Goal: Transaction & Acquisition: Purchase product/service

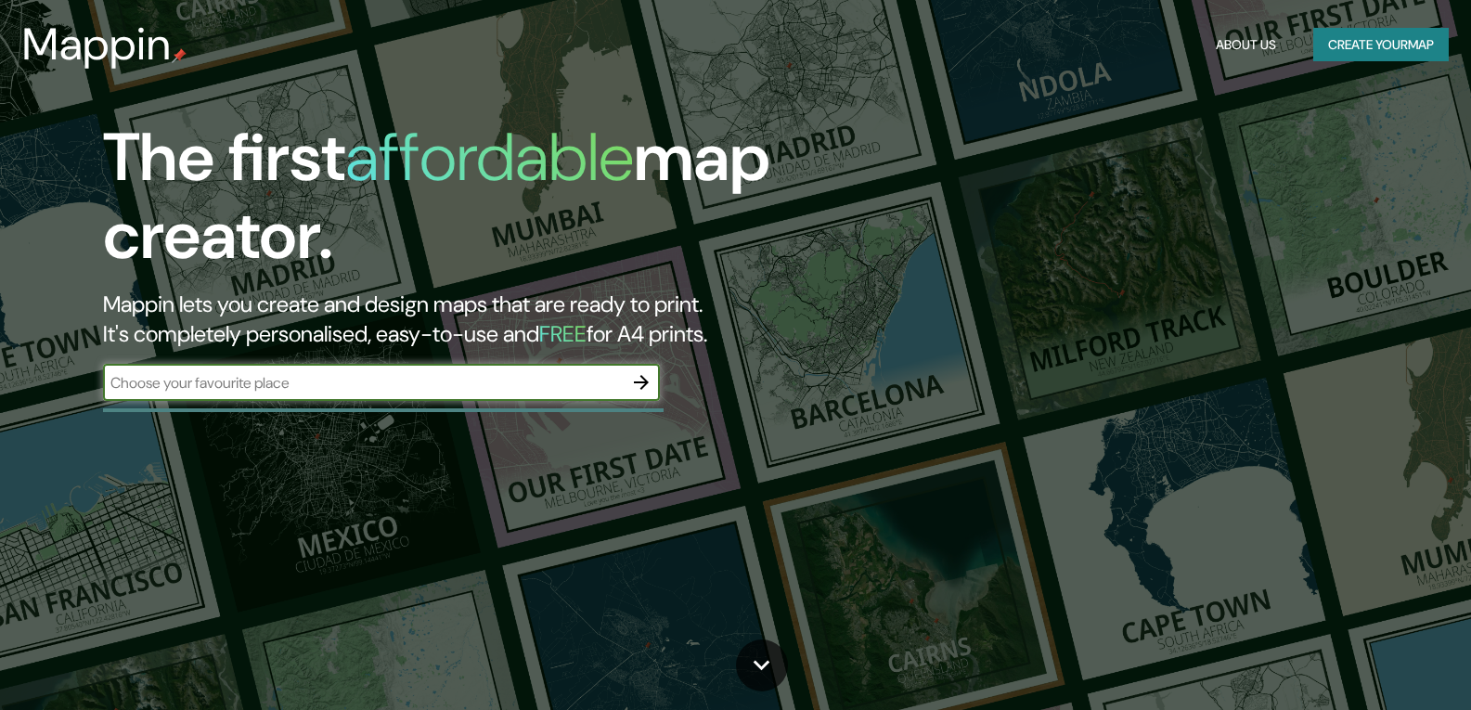
click at [542, 388] on input "text" at bounding box center [363, 382] width 520 height 21
type input "tabasco"
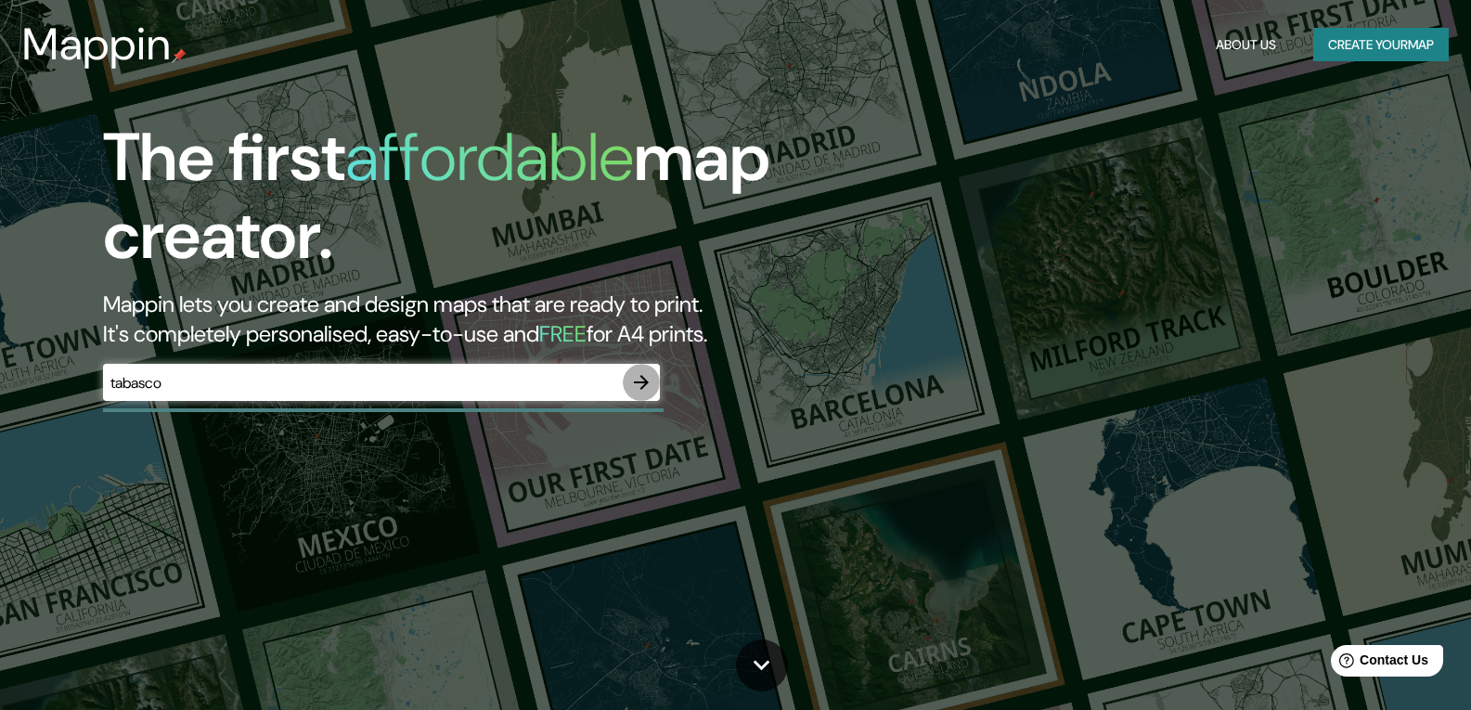
click at [637, 385] on icon "button" at bounding box center [641, 382] width 22 height 22
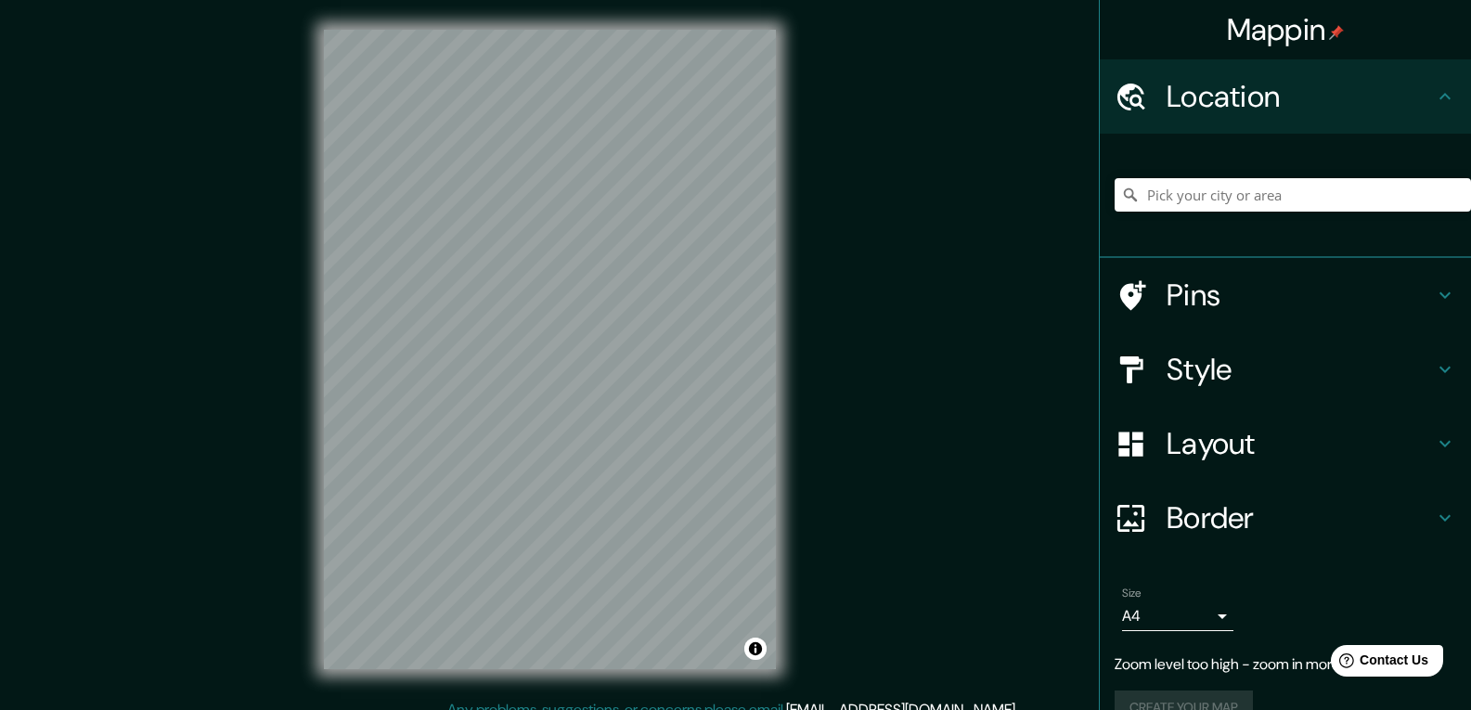
click at [443, 20] on div "© Mapbox © OpenStreetMap Improve this map" at bounding box center [549, 349] width 511 height 699
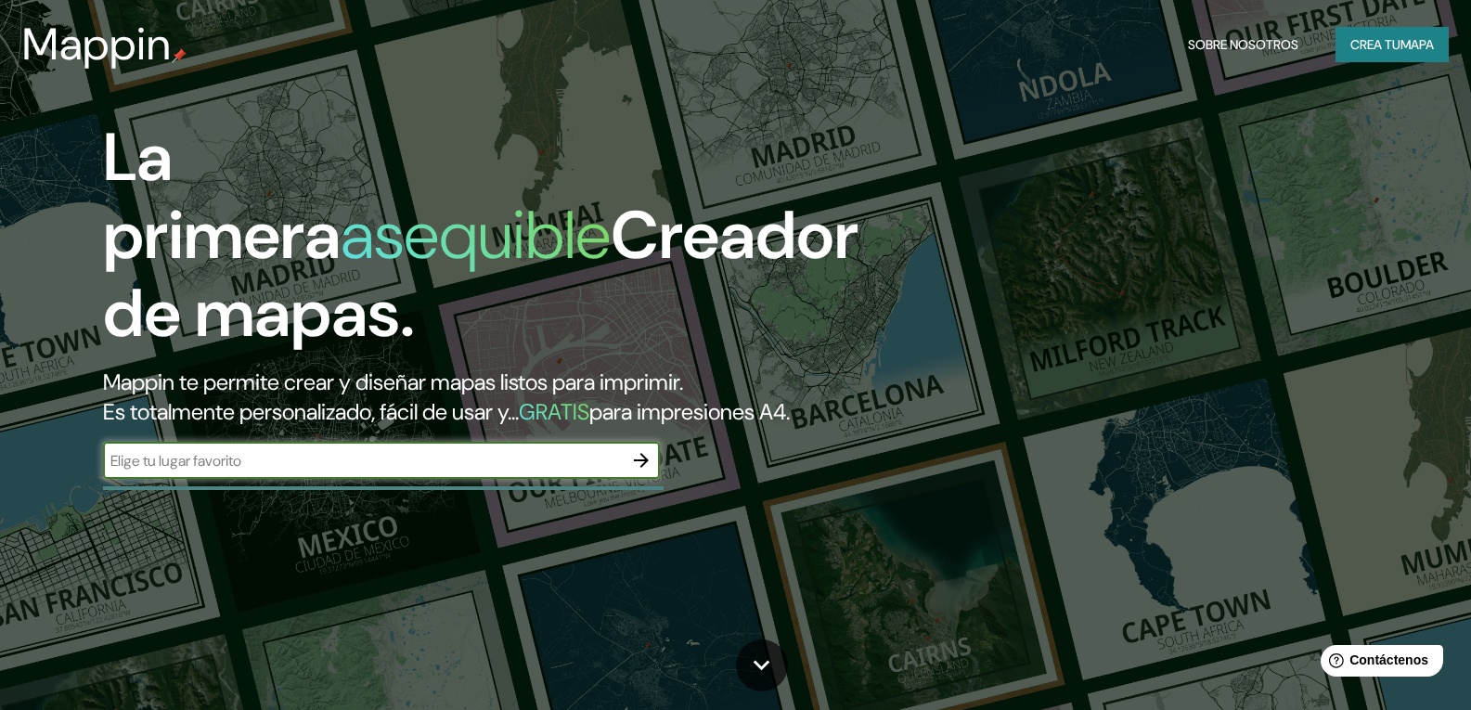
click at [327, 472] on input "text" at bounding box center [363, 460] width 520 height 21
type input "[GEOGRAPHIC_DATA]"
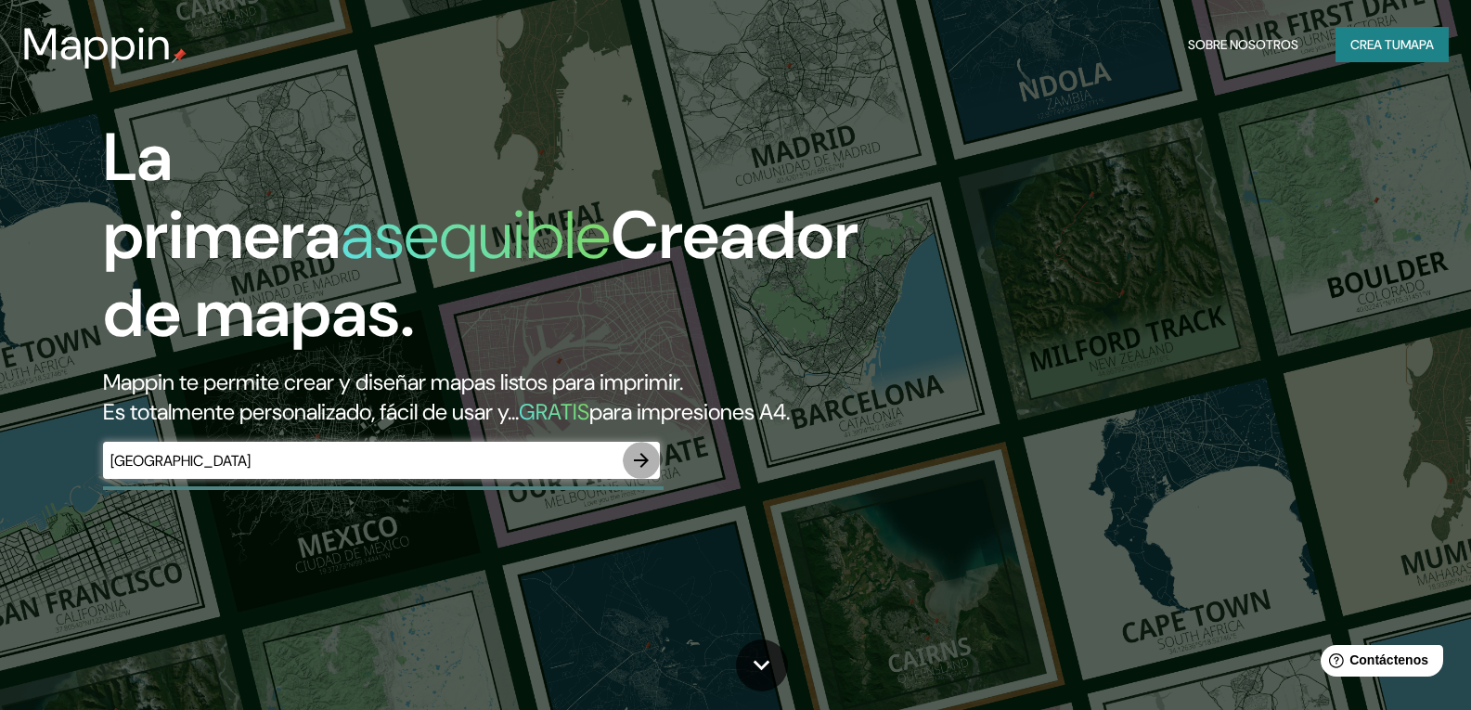
click at [647, 468] on icon "button" at bounding box center [641, 460] width 15 height 15
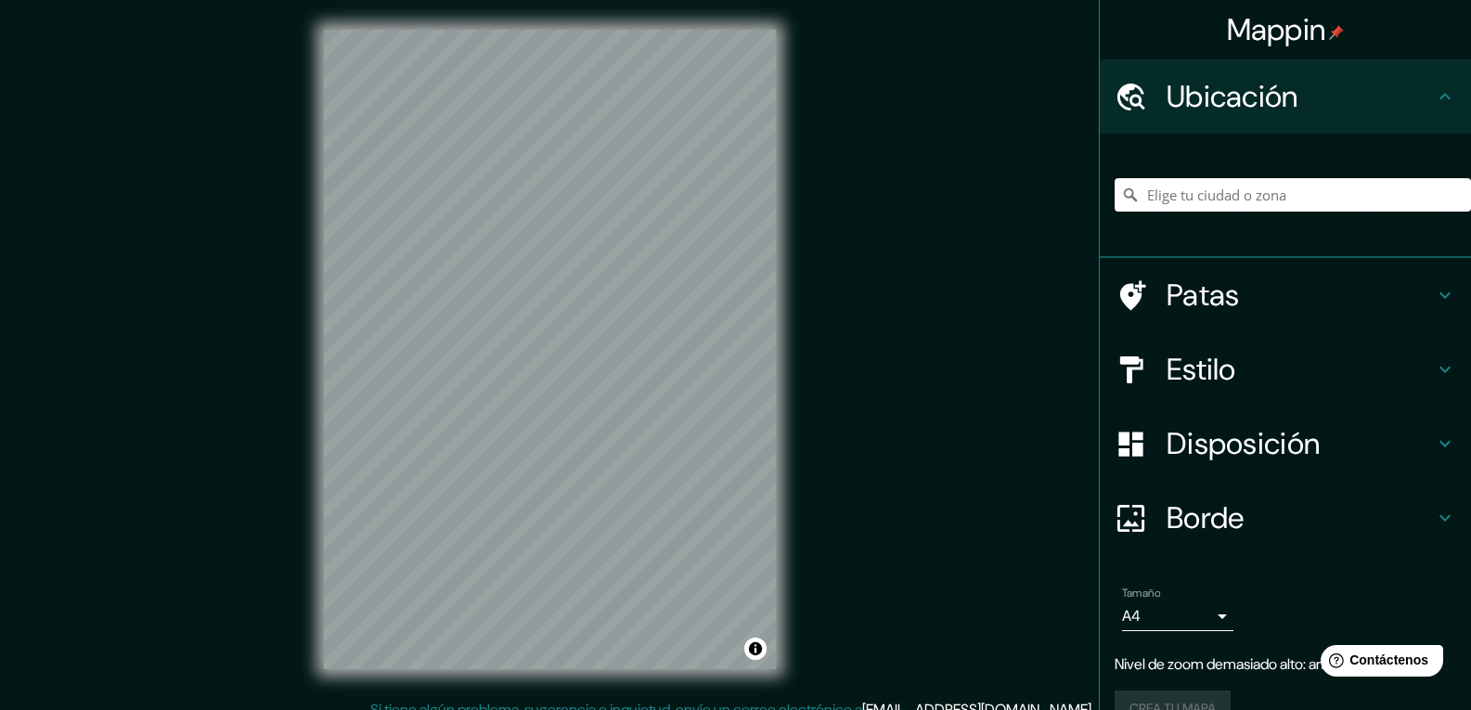
click at [1159, 186] on input "Elige tu ciudad o zona" at bounding box center [1293, 194] width 356 height 33
click at [790, 284] on div "© Mapbox © OpenStreetMap Improve this map" at bounding box center [549, 349] width 511 height 699
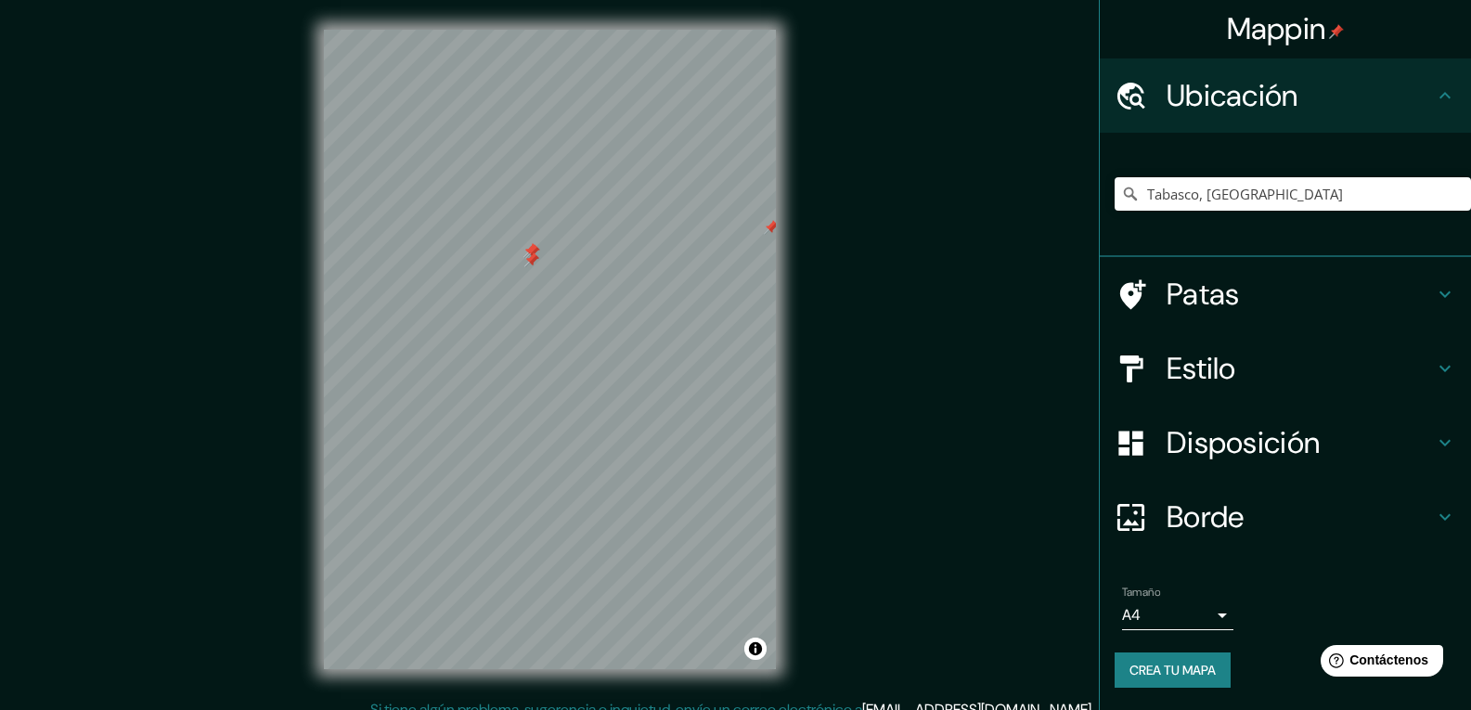
click at [524, 30] on div at bounding box center [550, 30] width 452 height 0
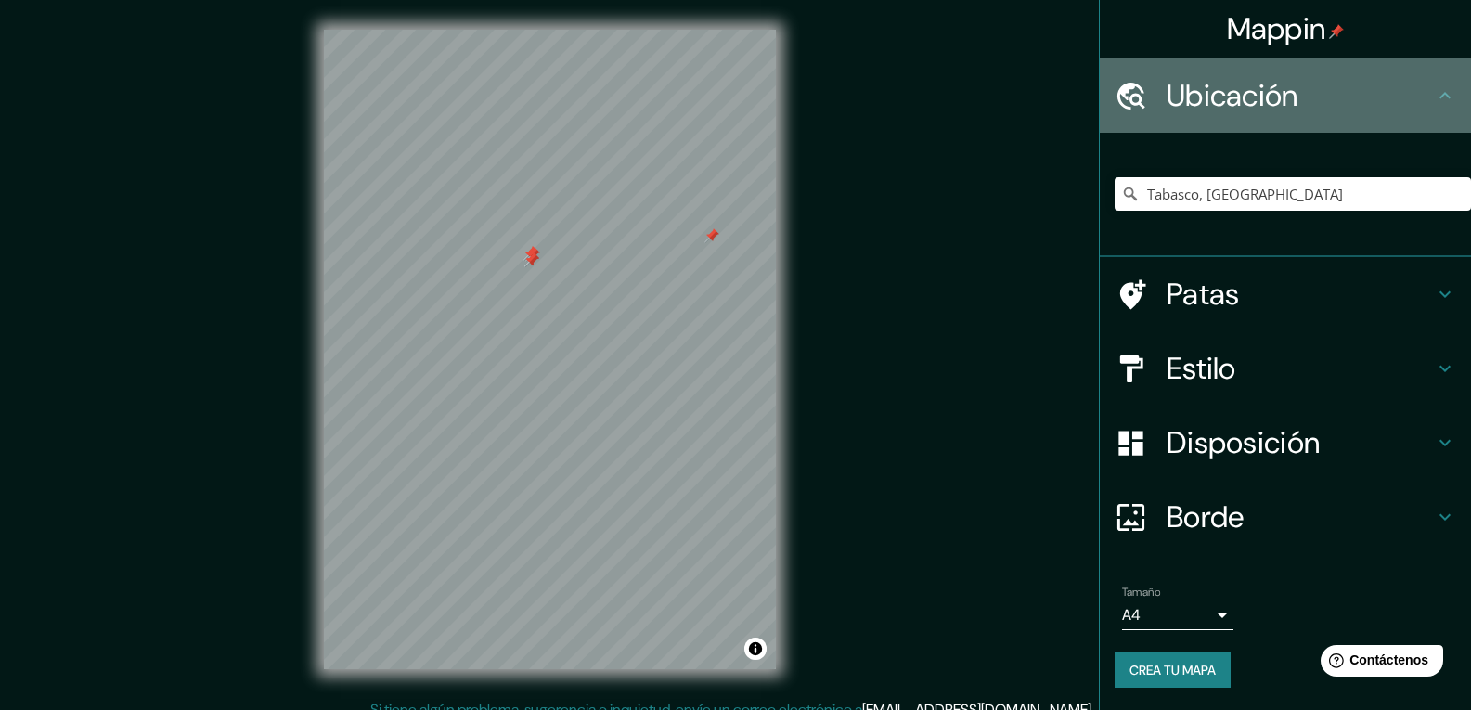
click at [1434, 85] on icon at bounding box center [1445, 95] width 22 height 22
click at [1435, 103] on icon at bounding box center [1445, 95] width 22 height 22
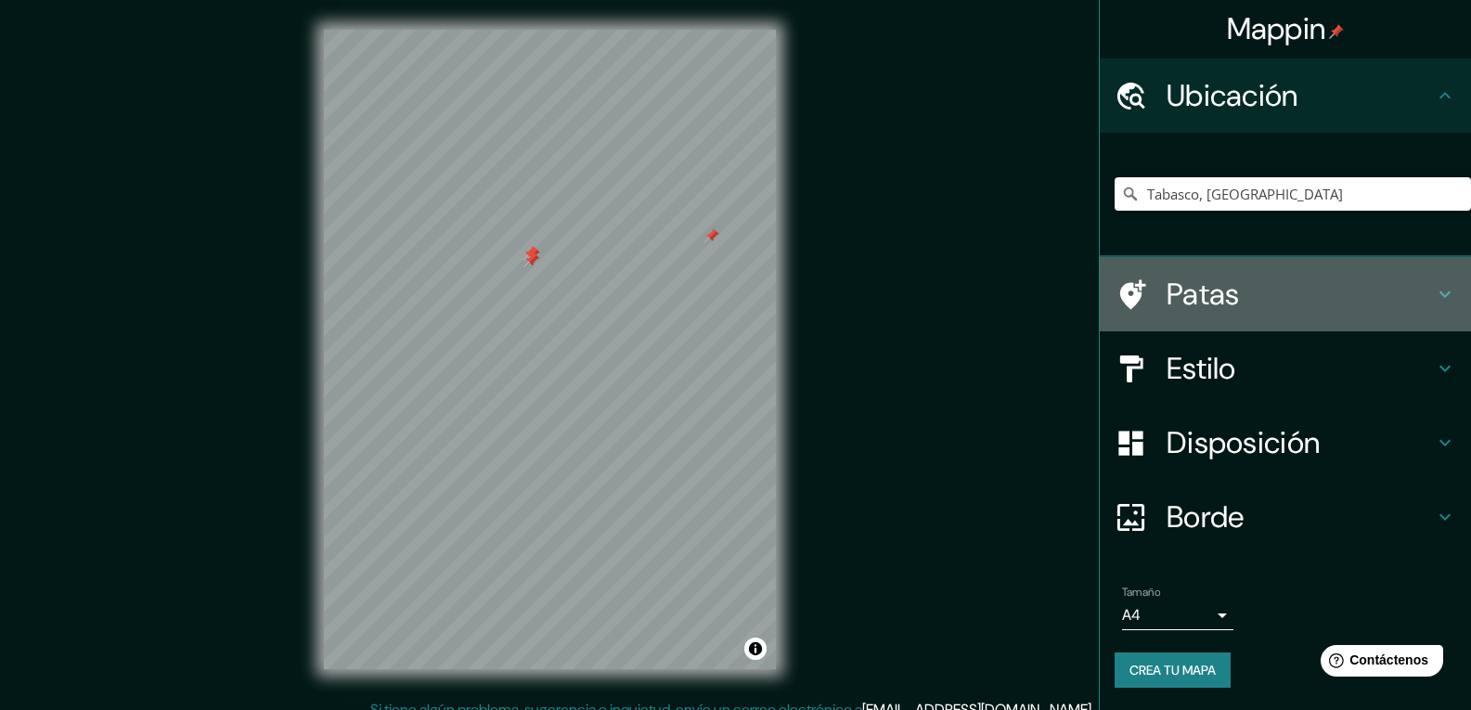
click at [1204, 318] on div "Patas" at bounding box center [1285, 294] width 371 height 74
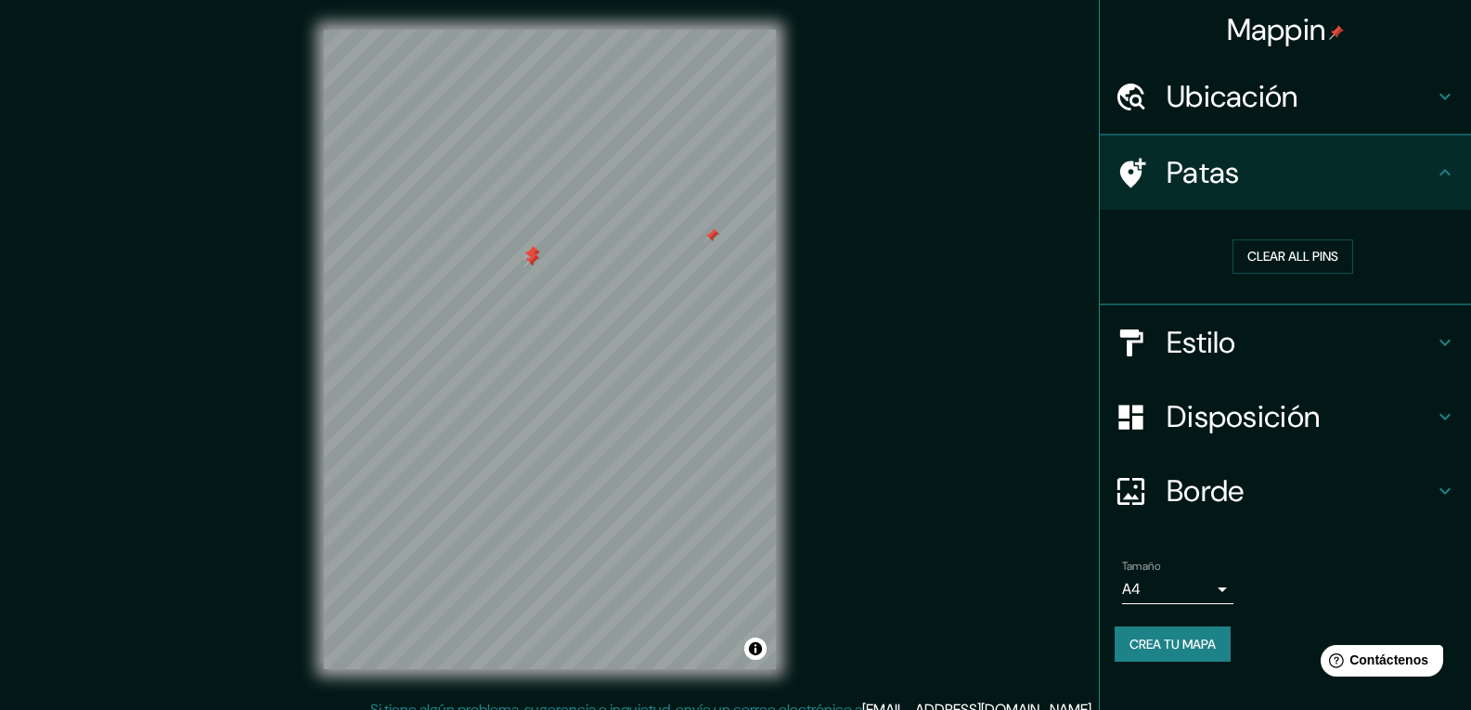
scroll to position [0, 0]
click at [1295, 279] on div "Clear all pins" at bounding box center [1293, 257] width 356 height 64
click at [1313, 249] on button "Clear all pins" at bounding box center [1293, 256] width 121 height 34
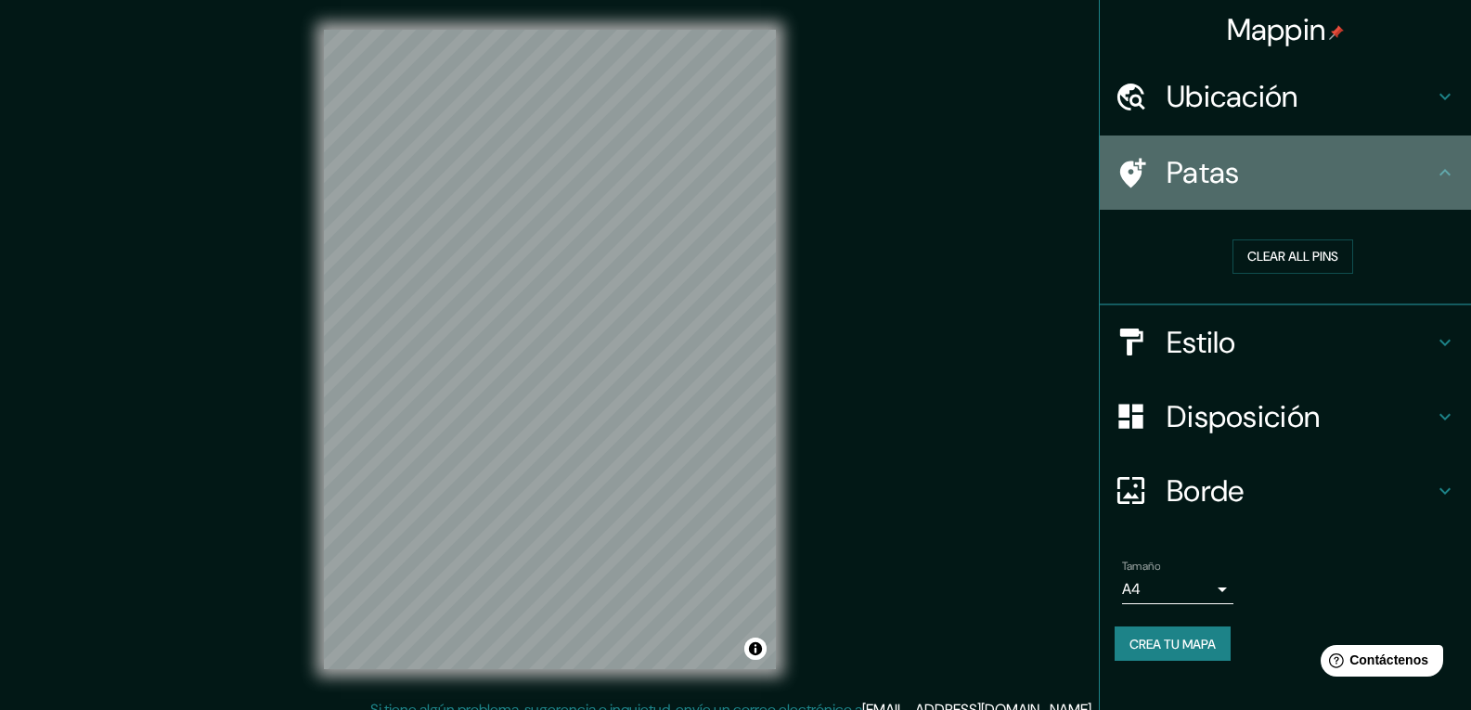
click at [1428, 157] on h4 "Patas" at bounding box center [1300, 172] width 267 height 37
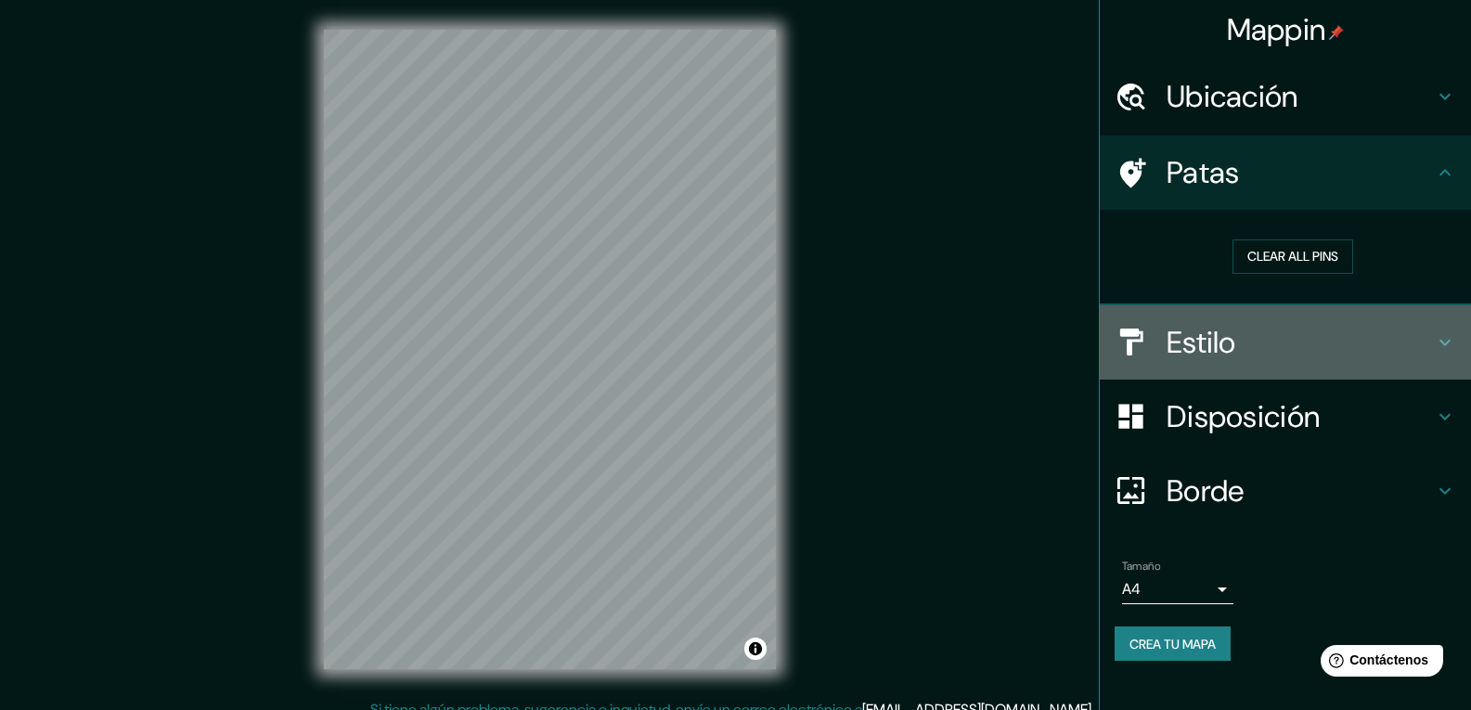
click at [1385, 336] on h4 "Estilo" at bounding box center [1300, 342] width 267 height 37
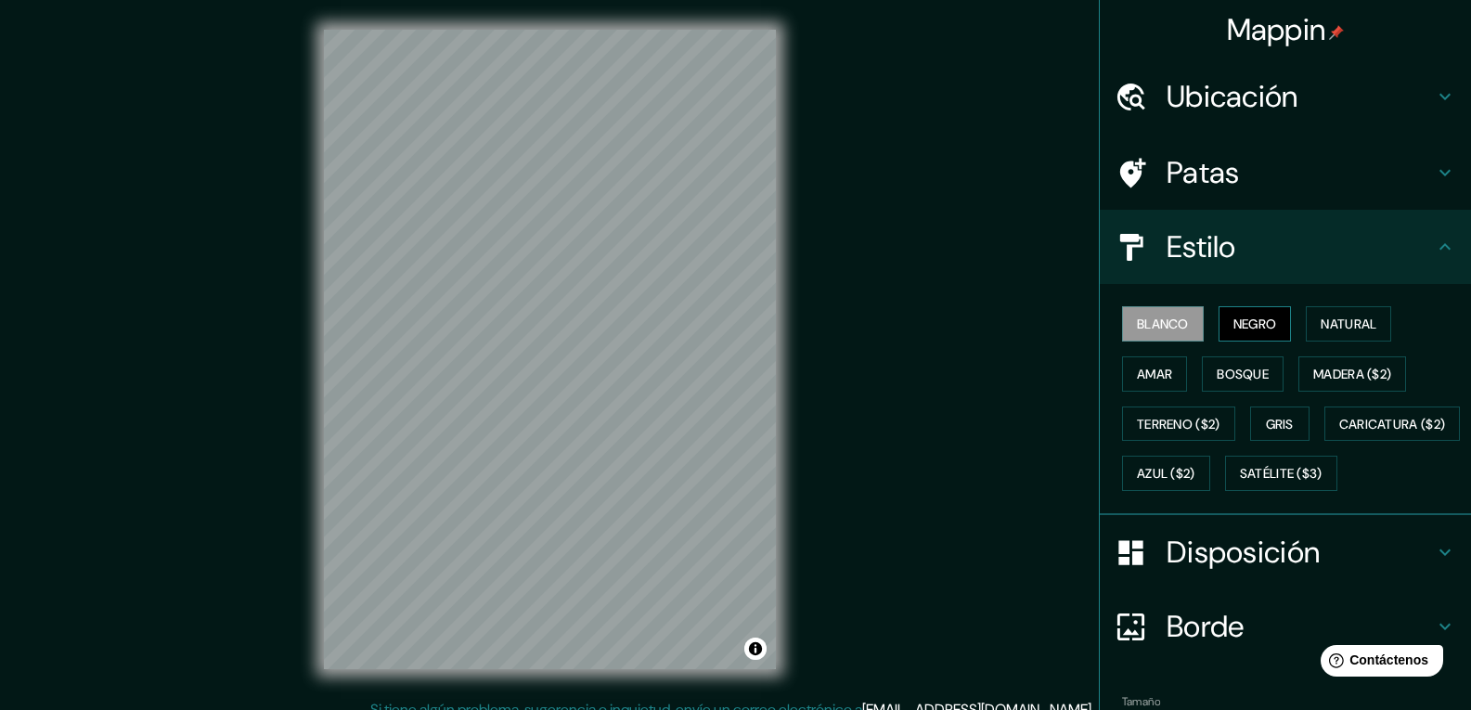
click at [1245, 328] on font "Negro" at bounding box center [1256, 324] width 44 height 17
click at [1340, 330] on font "Natural" at bounding box center [1349, 324] width 56 height 17
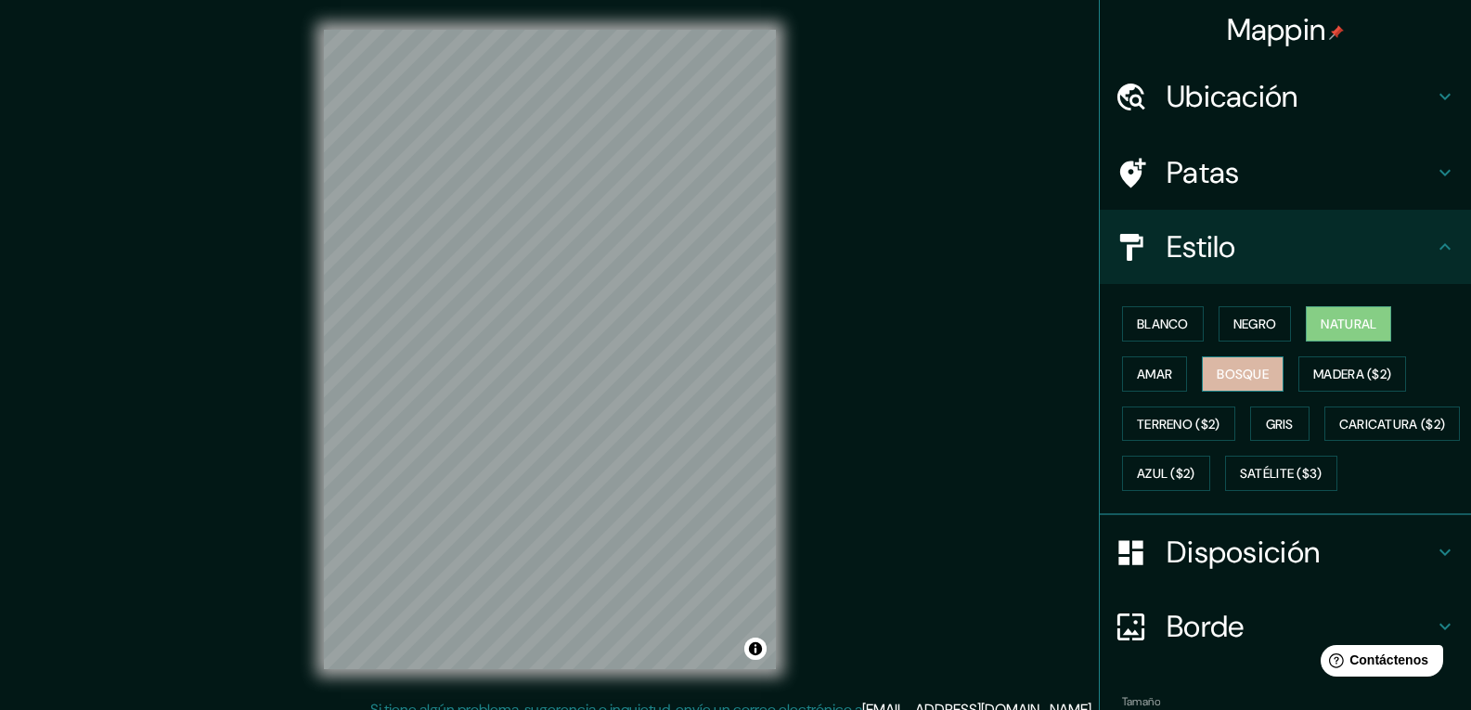
click at [1246, 385] on font "Bosque" at bounding box center [1243, 374] width 52 height 24
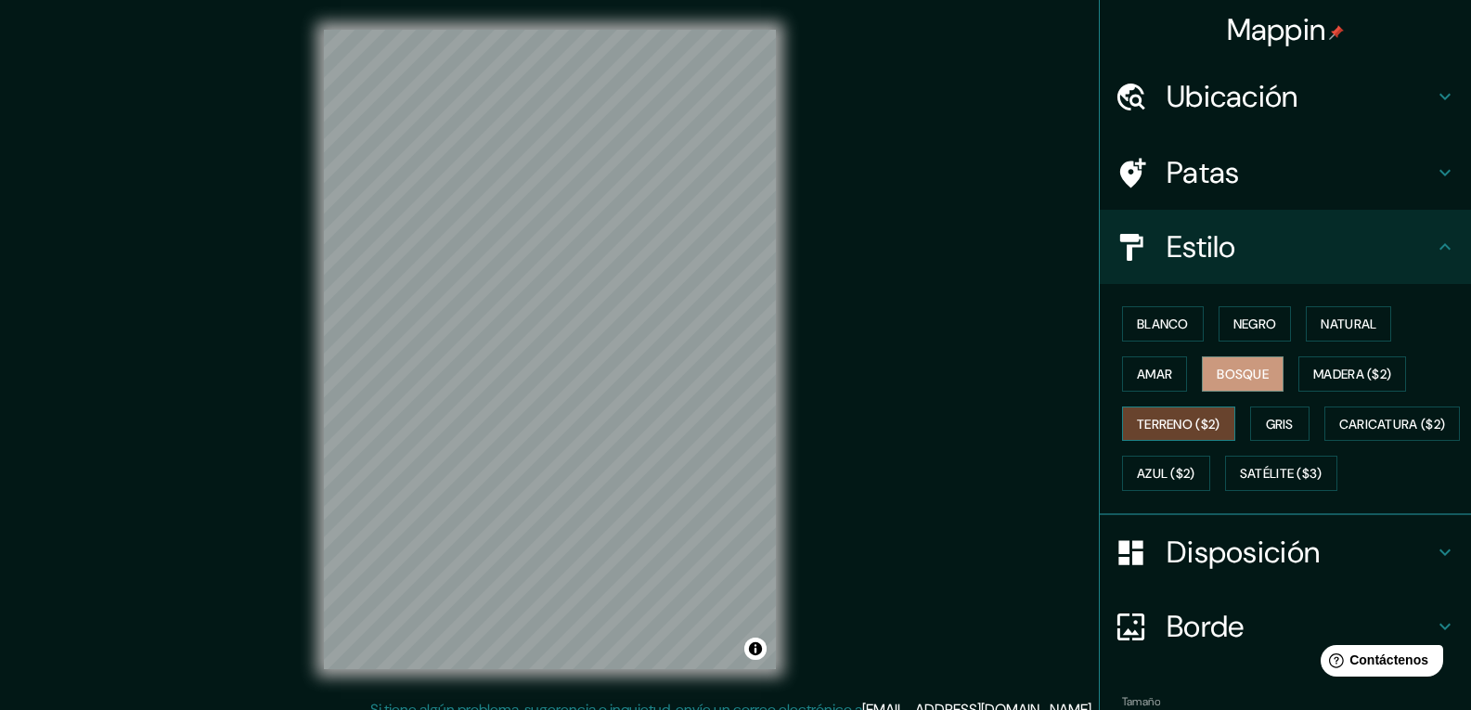
click at [1170, 439] on button "Terreno ($2)" at bounding box center [1178, 424] width 113 height 35
click at [1125, 389] on button "Amar" at bounding box center [1154, 373] width 65 height 35
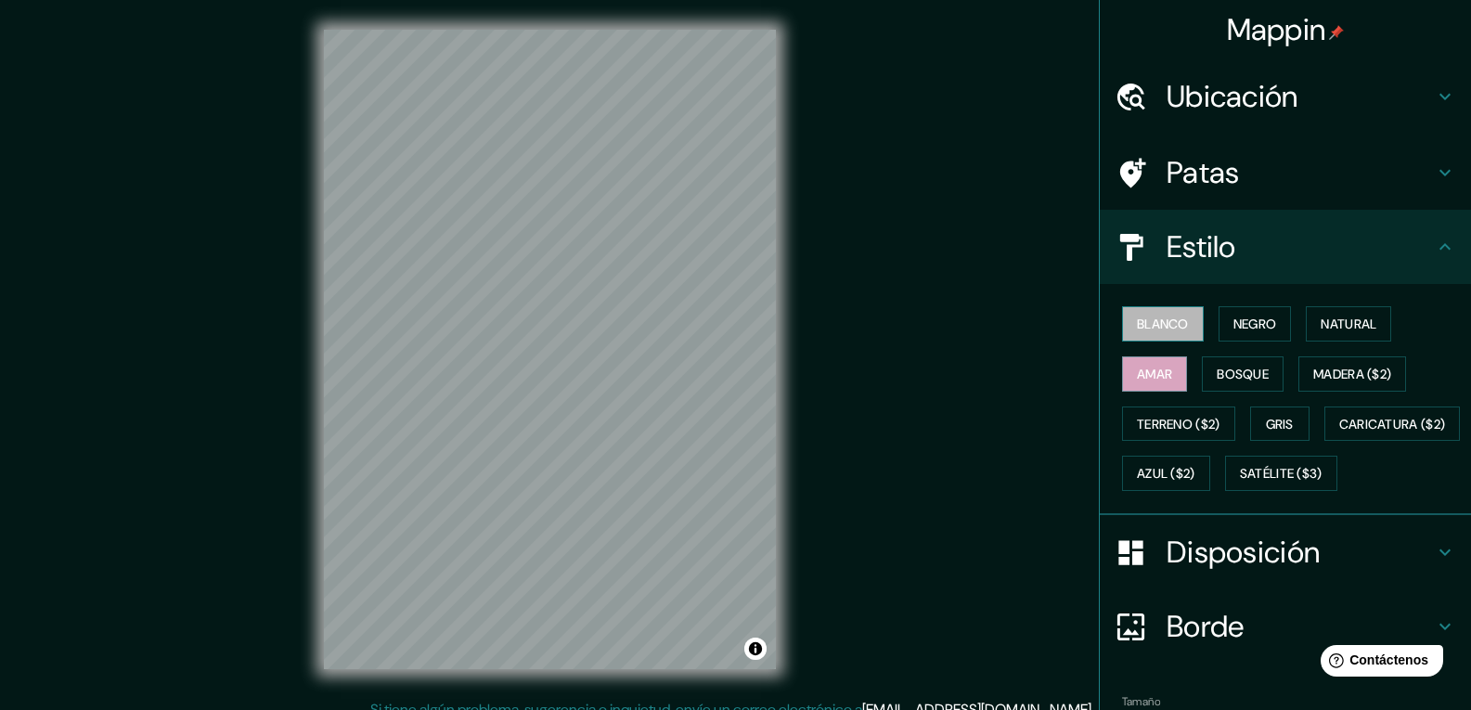
click at [1146, 335] on font "Blanco" at bounding box center [1163, 324] width 52 height 24
click at [1219, 317] on button "Negro" at bounding box center [1255, 323] width 73 height 35
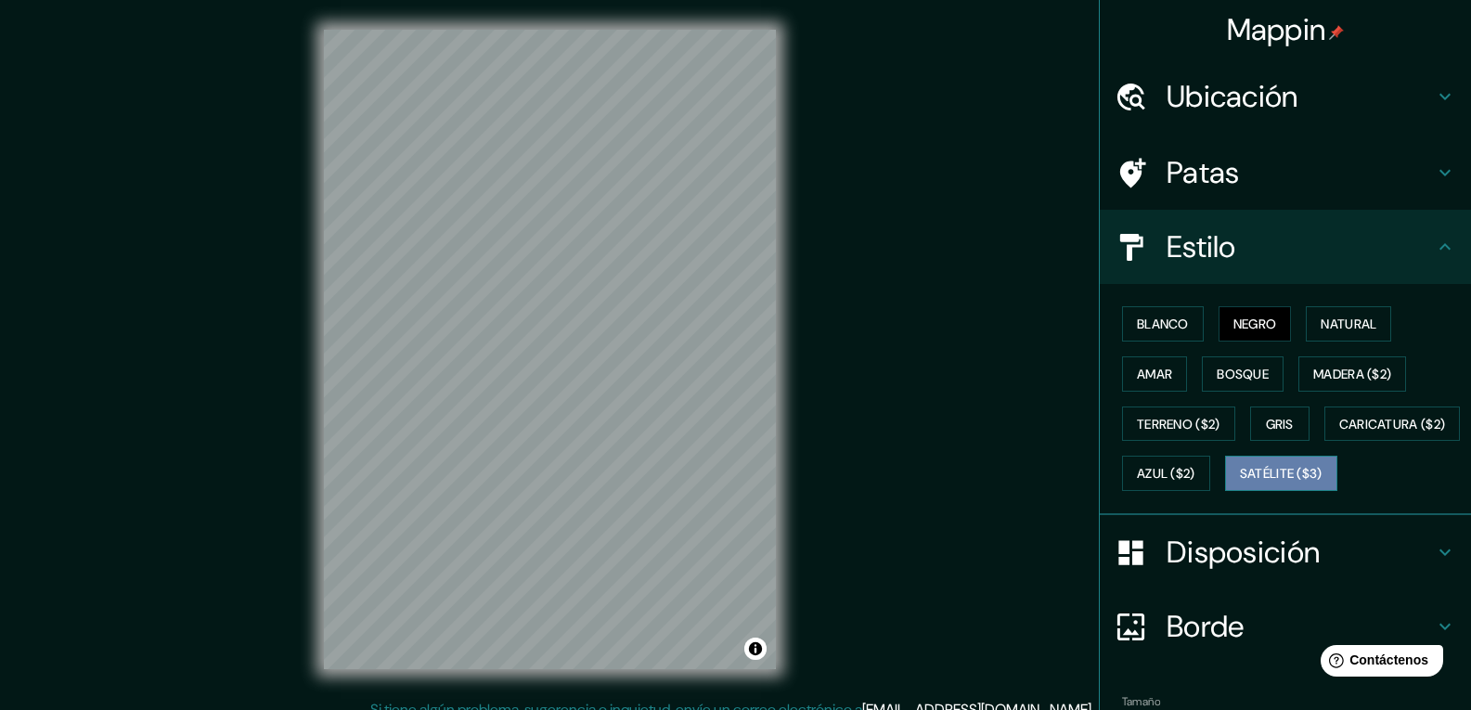
click at [1240, 483] on font "Satélite ($3)" at bounding box center [1281, 474] width 83 height 17
click at [1196, 485] on font "Azul ($2)" at bounding box center [1166, 473] width 58 height 24
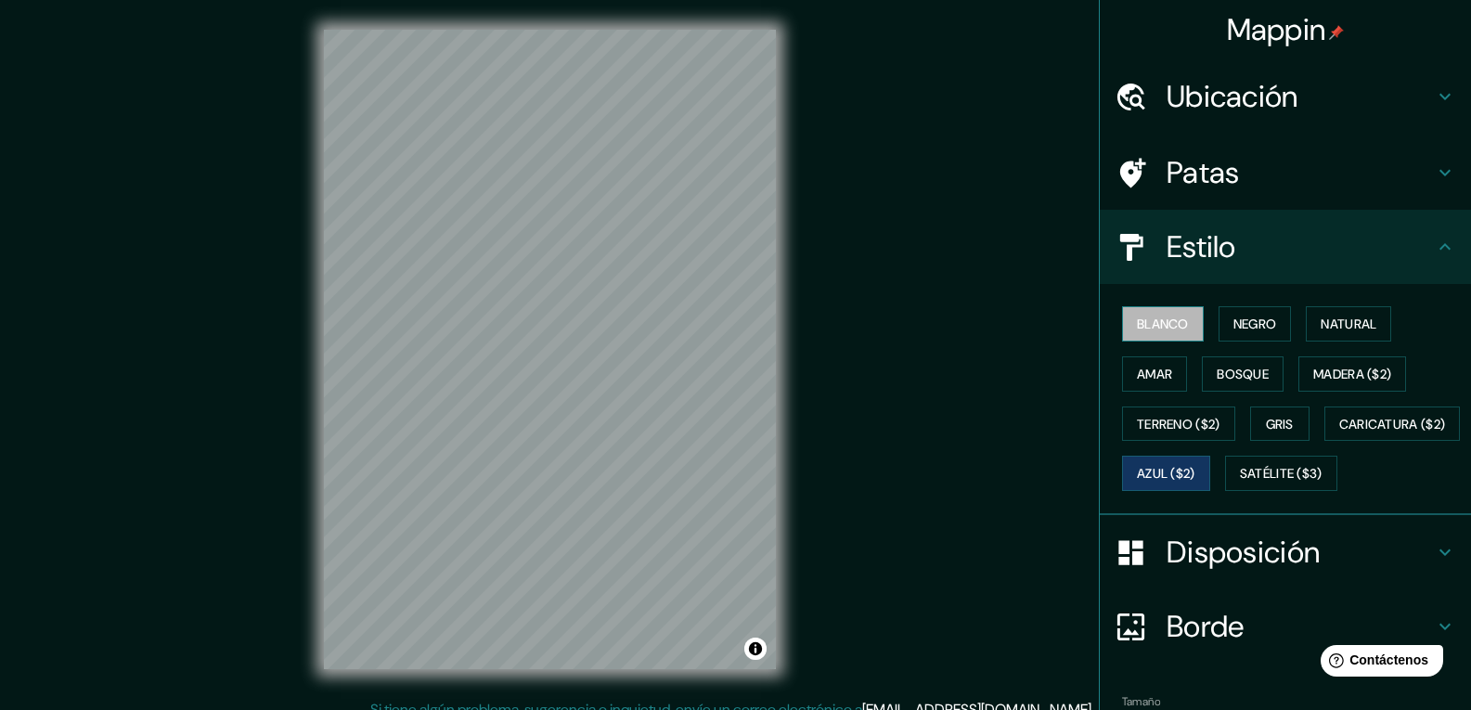
click at [1137, 314] on font "Blanco" at bounding box center [1163, 324] width 52 height 24
click at [1329, 338] on button "Natural" at bounding box center [1348, 323] width 85 height 35
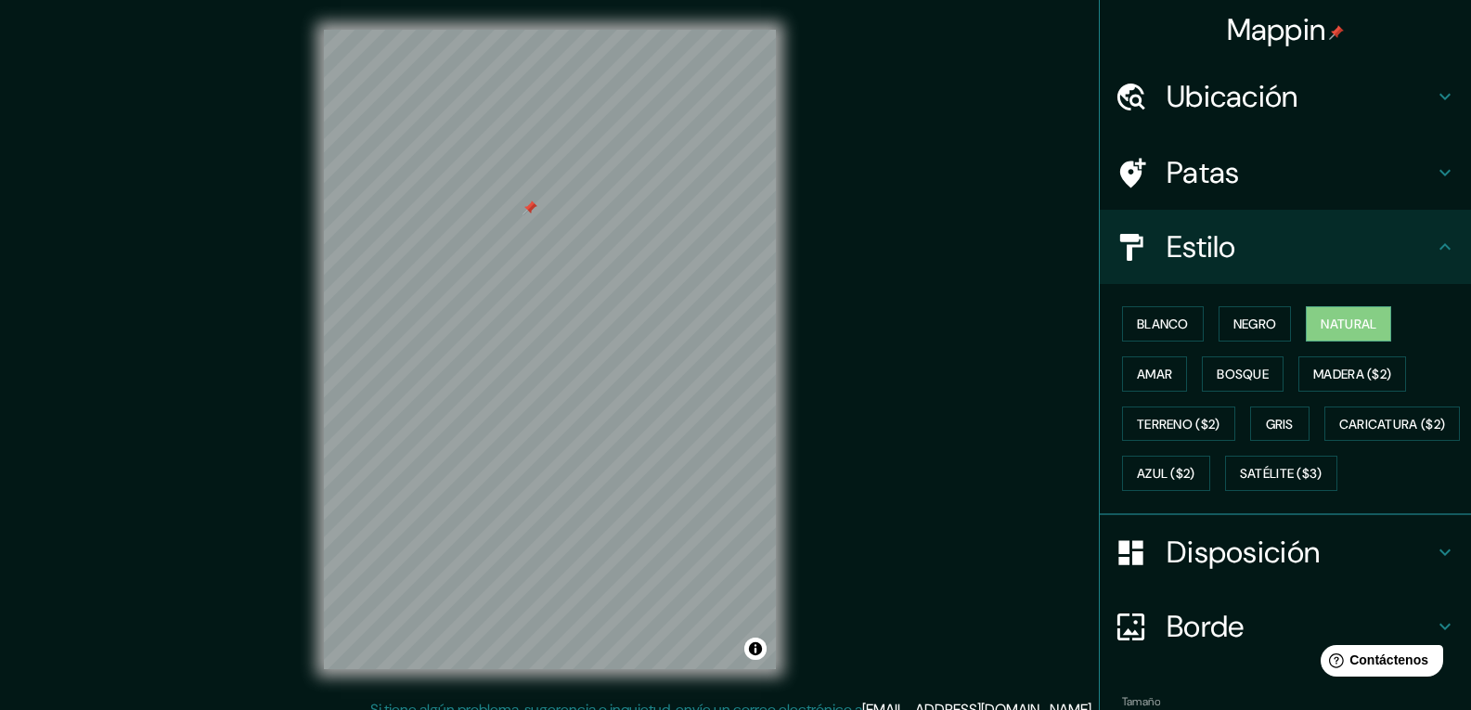
scroll to position [1, 0]
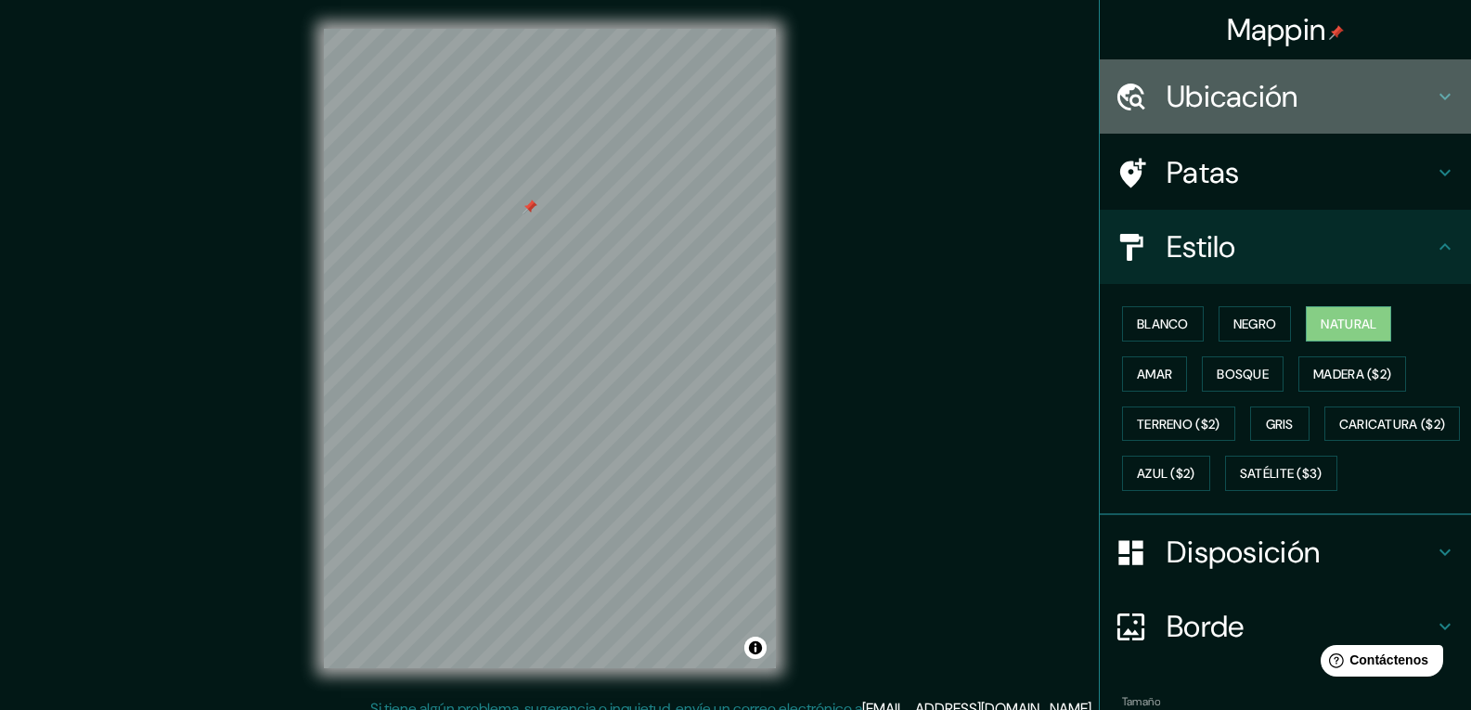
click at [1436, 102] on icon at bounding box center [1445, 96] width 22 height 22
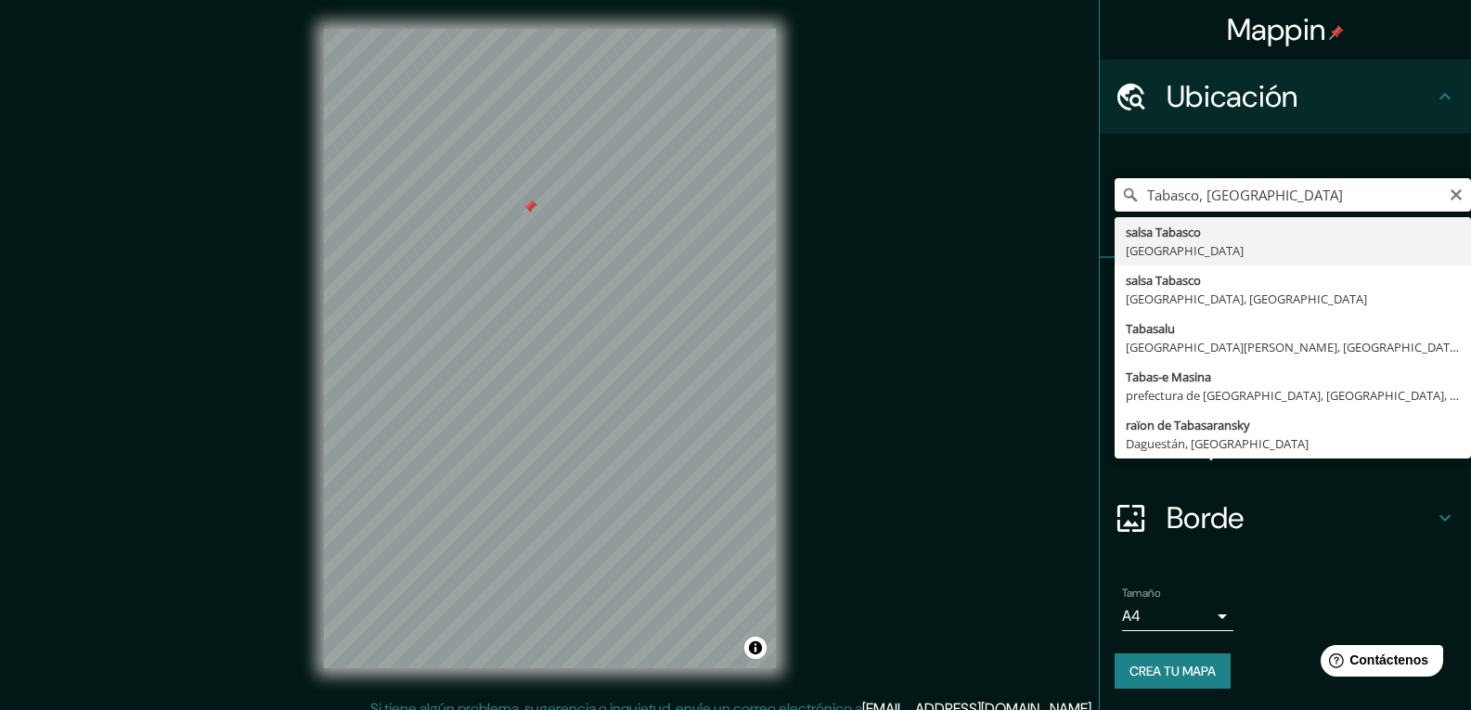
click at [1313, 193] on input "Tabasco, [GEOGRAPHIC_DATA]" at bounding box center [1293, 194] width 356 height 33
type input "T"
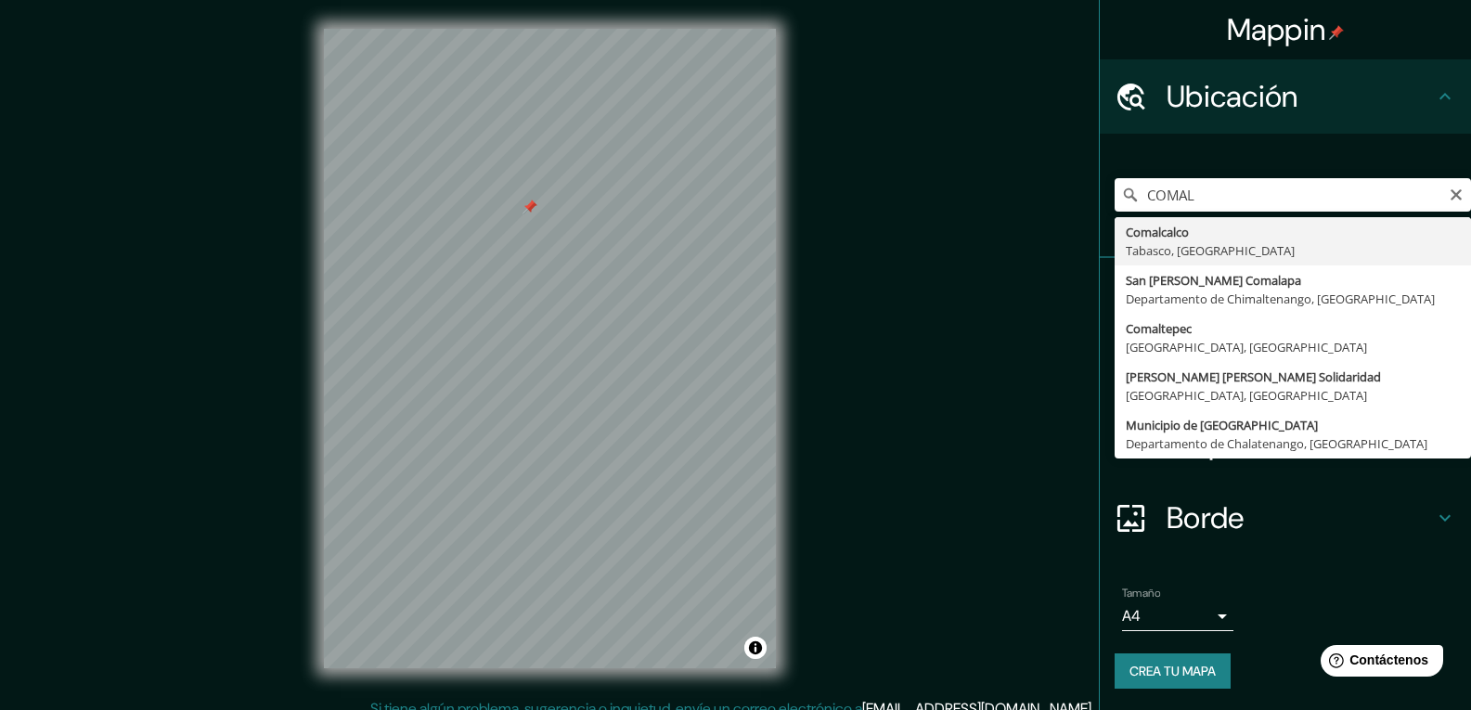
type input "Comalcalco, [GEOGRAPHIC_DATA], [GEOGRAPHIC_DATA]"
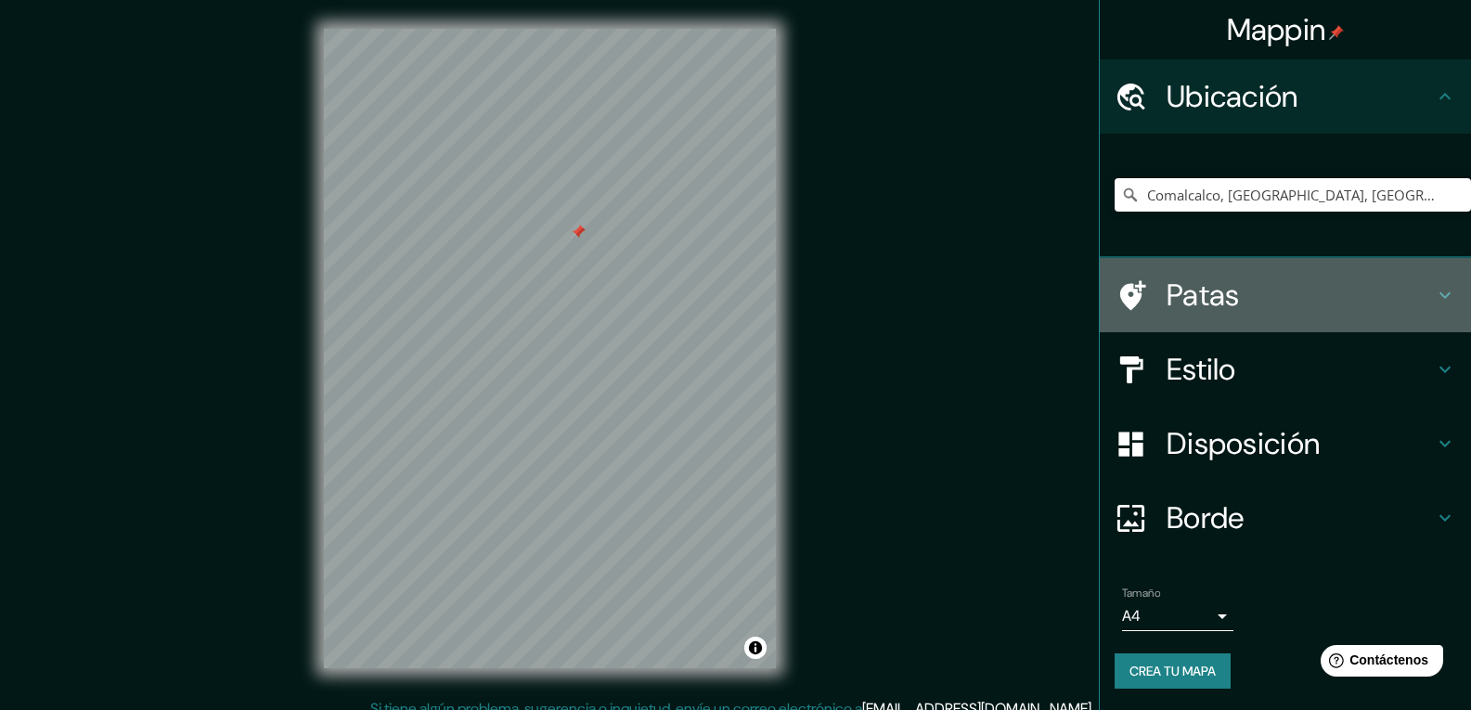
click at [1180, 290] on font "Patas" at bounding box center [1203, 295] width 73 height 39
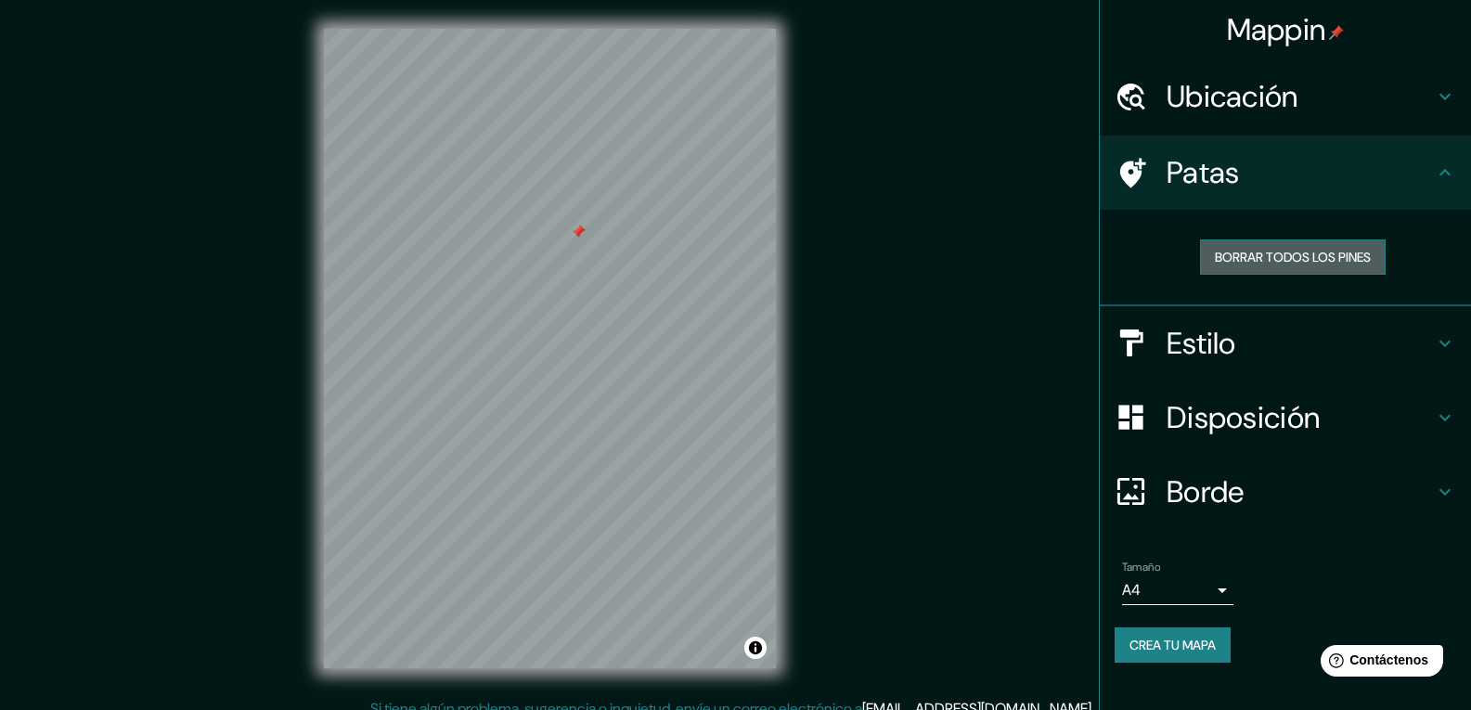
click at [1276, 258] on font "Borrar todos los pines" at bounding box center [1293, 257] width 156 height 17
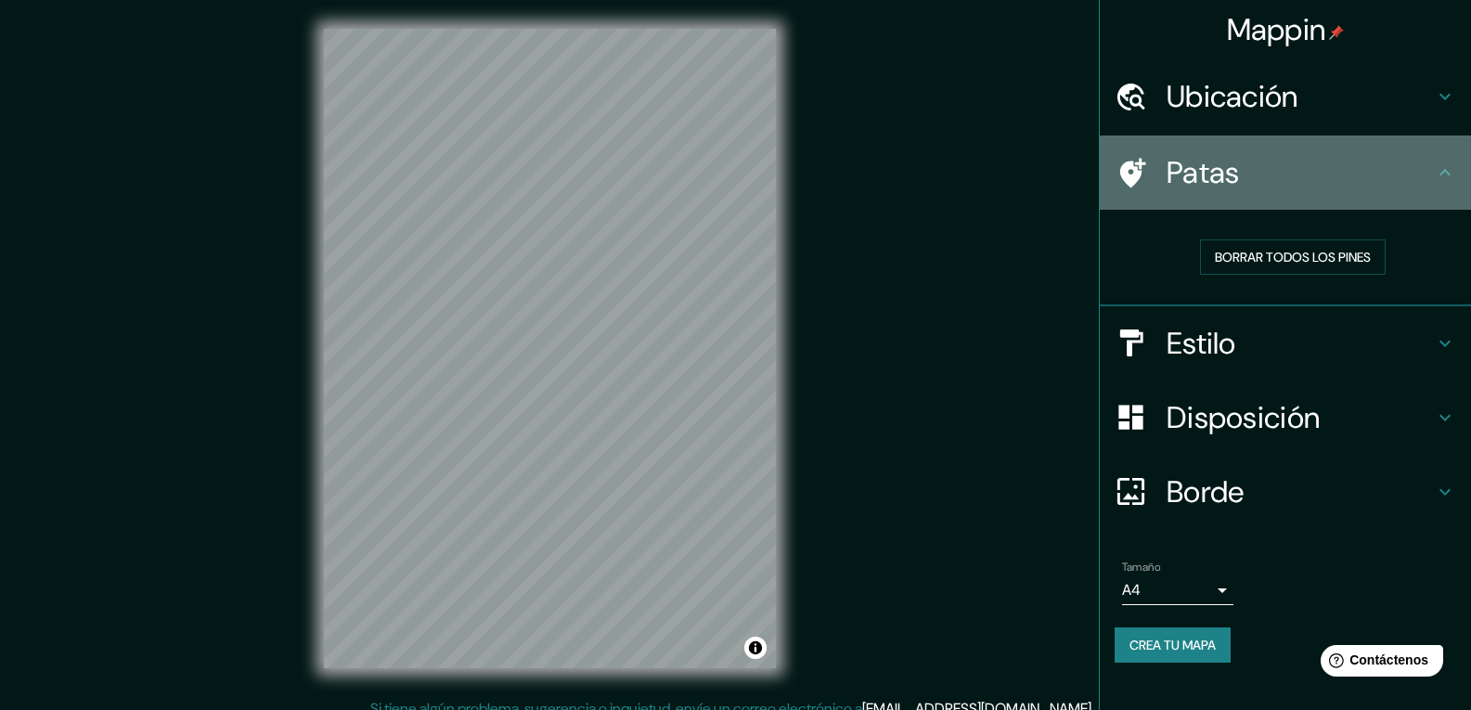
click at [1451, 177] on icon at bounding box center [1445, 173] width 22 height 22
click at [1449, 172] on icon at bounding box center [1445, 173] width 22 height 22
click at [1452, 183] on icon at bounding box center [1445, 173] width 22 height 22
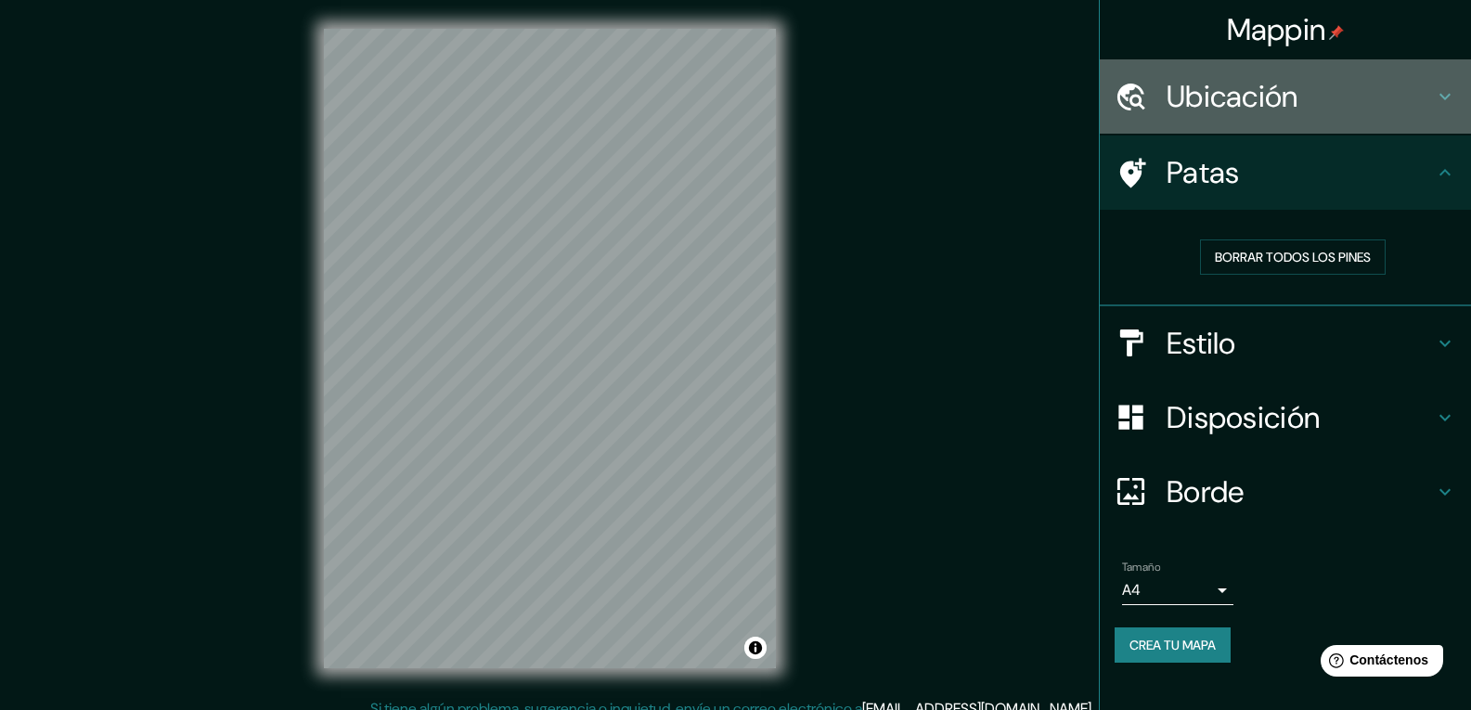
click at [1457, 87] on div "Ubicación" at bounding box center [1285, 96] width 371 height 74
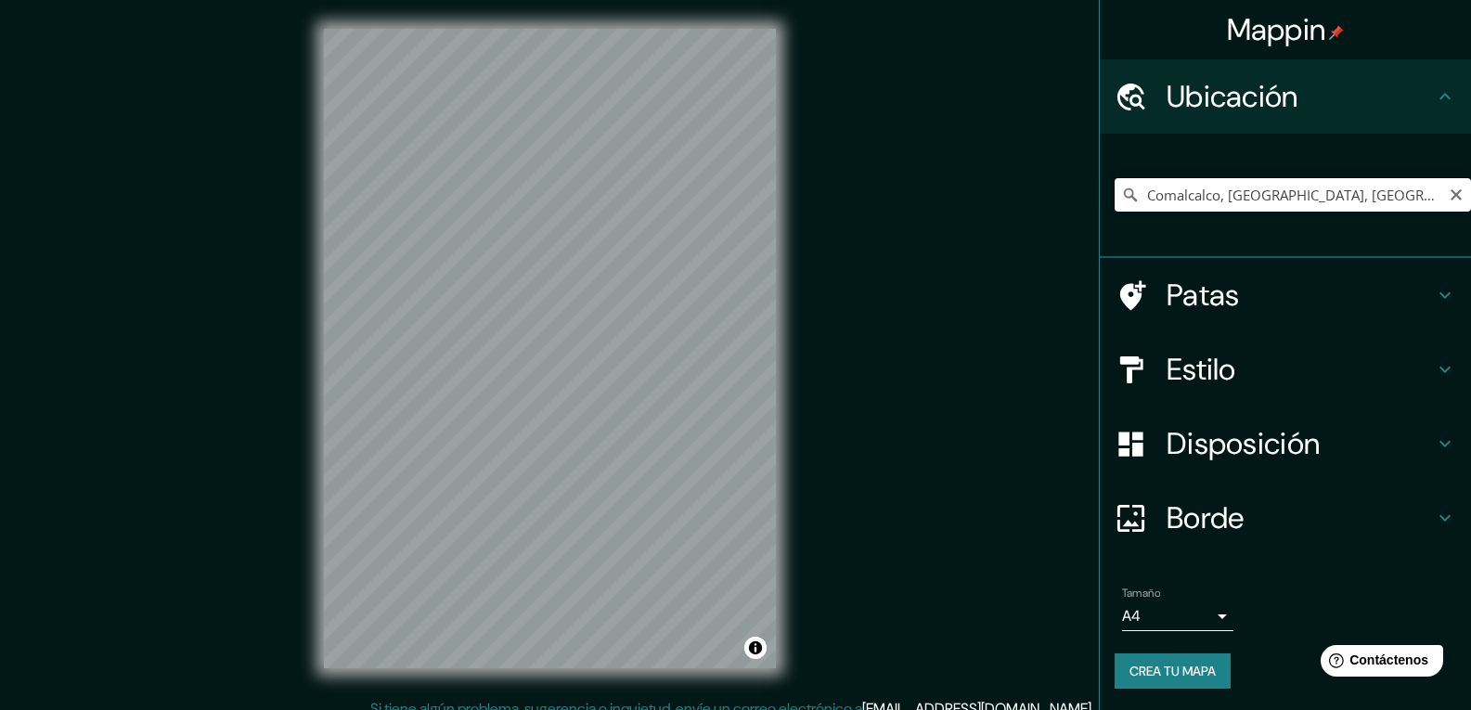
click at [1345, 181] on input "Comalcalco, [GEOGRAPHIC_DATA], [GEOGRAPHIC_DATA]" at bounding box center [1293, 194] width 356 height 33
click at [1434, 520] on icon at bounding box center [1445, 518] width 22 height 22
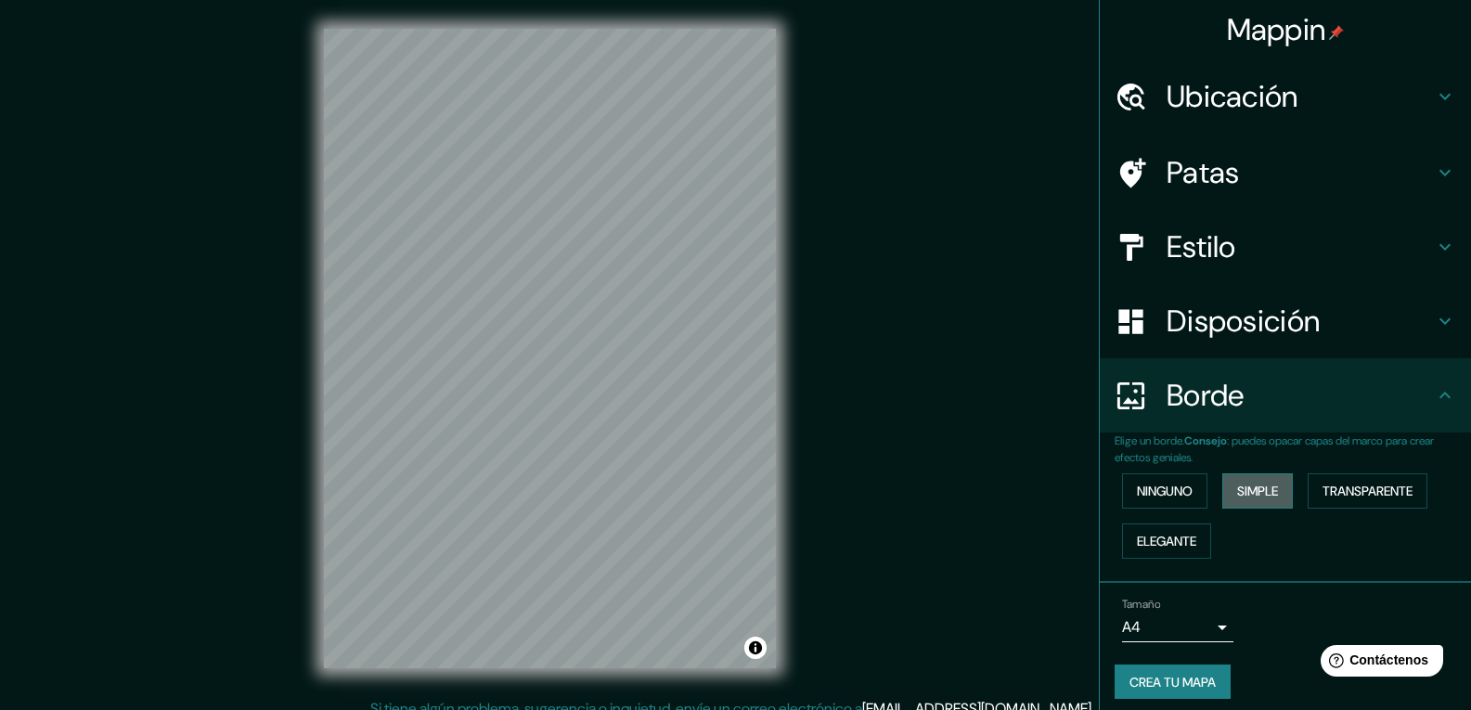
click at [1261, 498] on font "Simple" at bounding box center [1257, 491] width 41 height 17
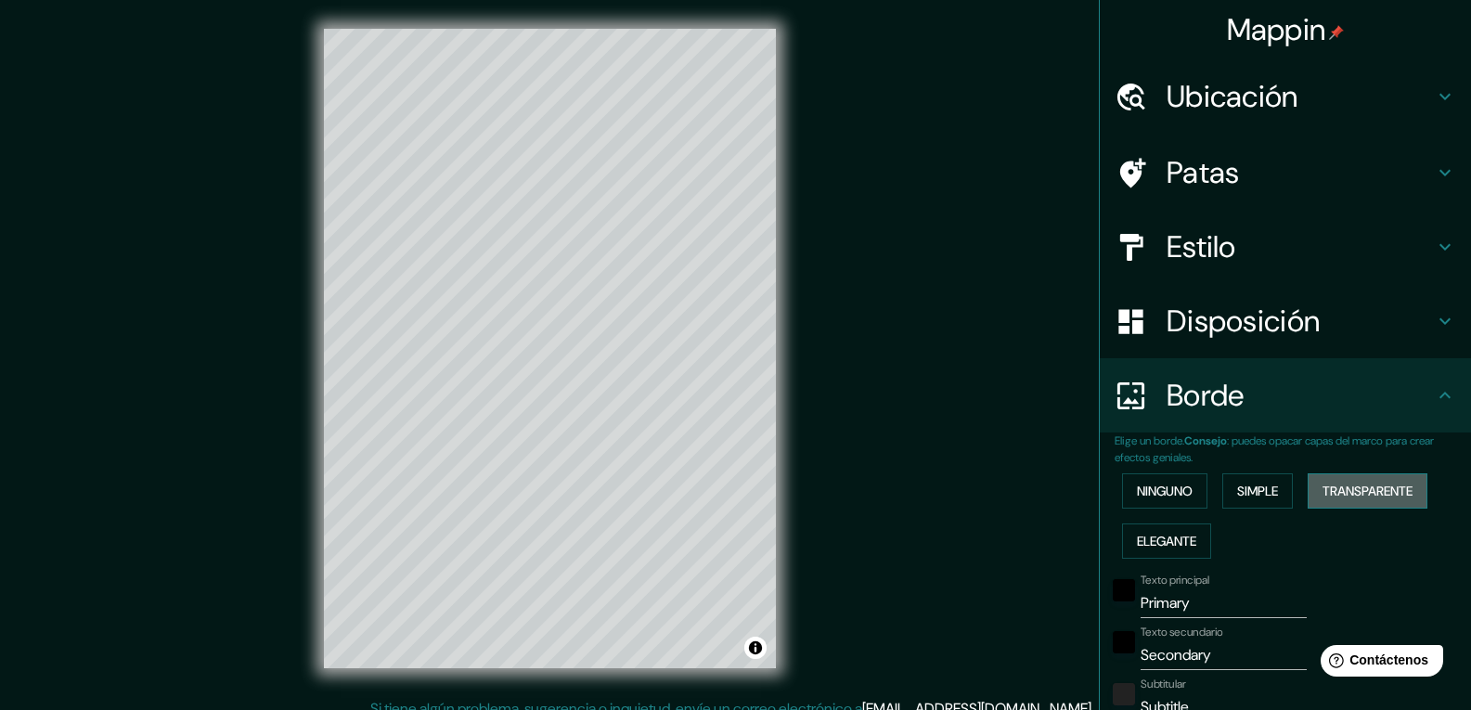
click at [1344, 494] on font "Transparente" at bounding box center [1368, 491] width 90 height 17
click at [1179, 550] on font "Elegante" at bounding box center [1166, 541] width 59 height 24
click at [1251, 495] on font "Simple" at bounding box center [1257, 491] width 41 height 17
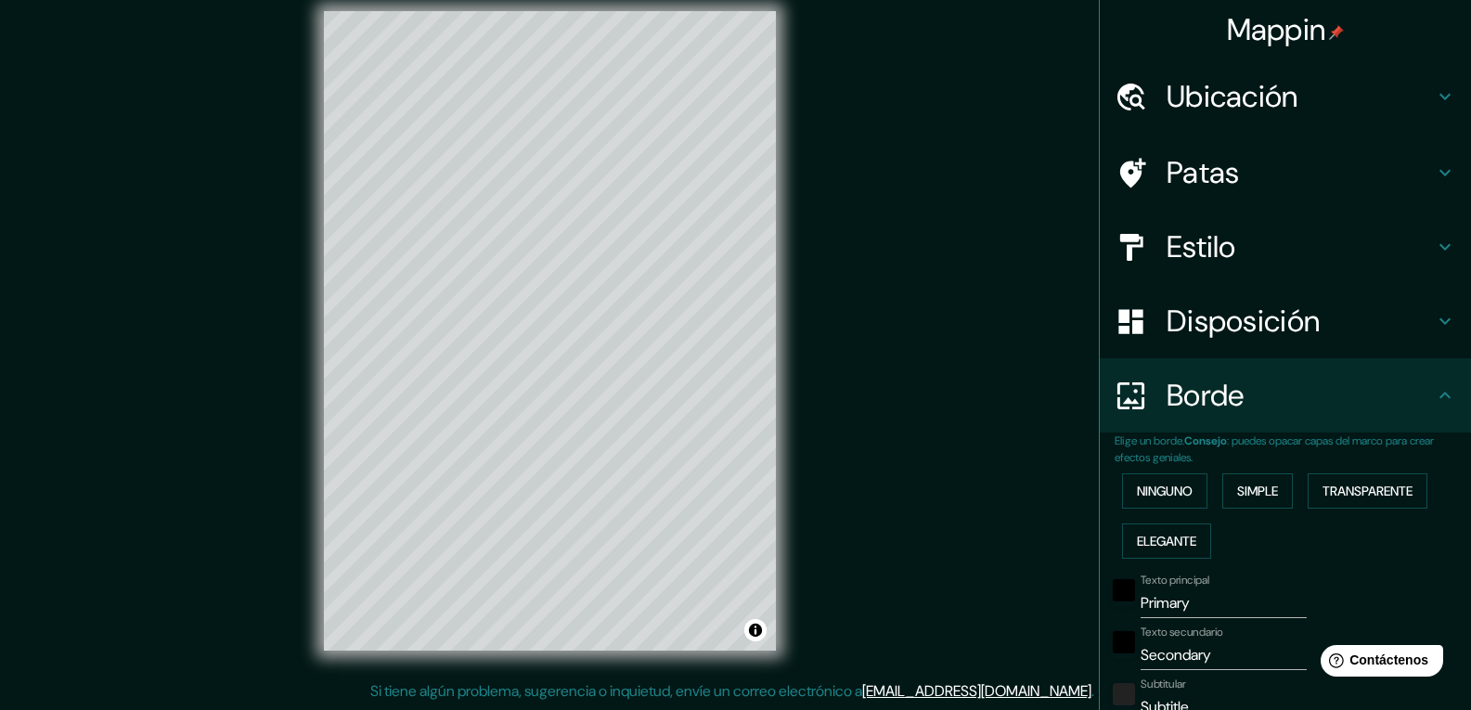
scroll to position [0, 0]
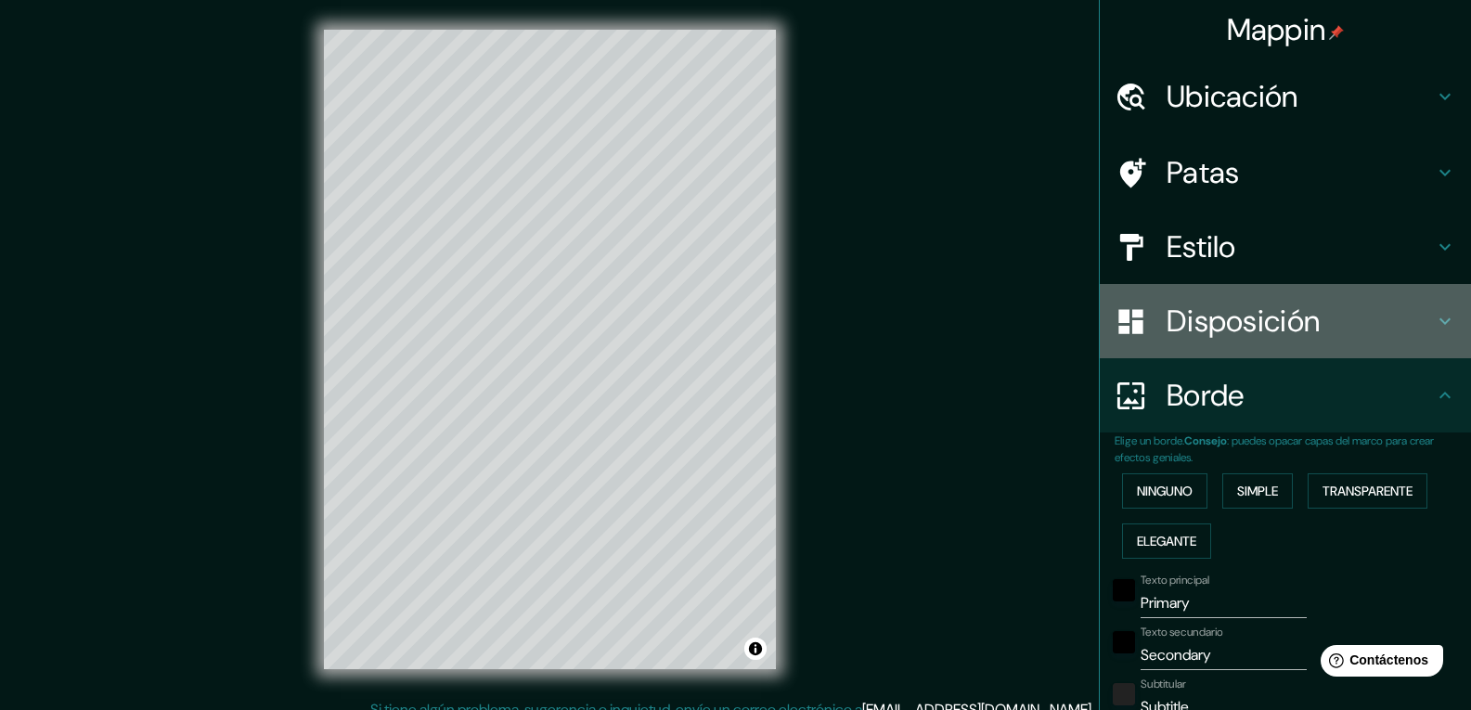
click at [1243, 329] on font "Disposición" at bounding box center [1243, 321] width 153 height 39
type input "195"
type input "39"
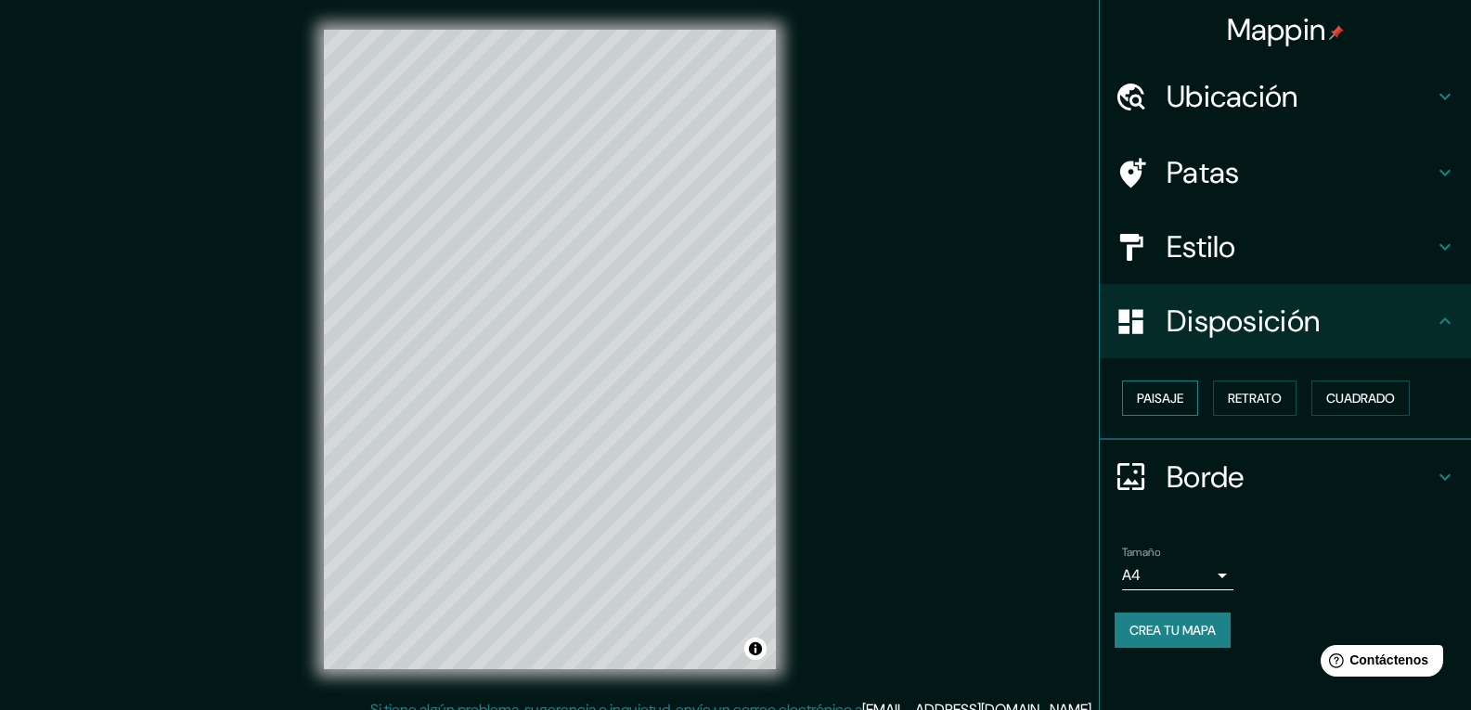
drag, startPoint x: 1203, startPoint y: 410, endPoint x: 1178, endPoint y: 402, distance: 26.4
click at [1178, 402] on div "Paisaje Retrato Cuadrado" at bounding box center [1293, 398] width 356 height 50
click at [1178, 402] on font "Paisaje" at bounding box center [1160, 398] width 46 height 17
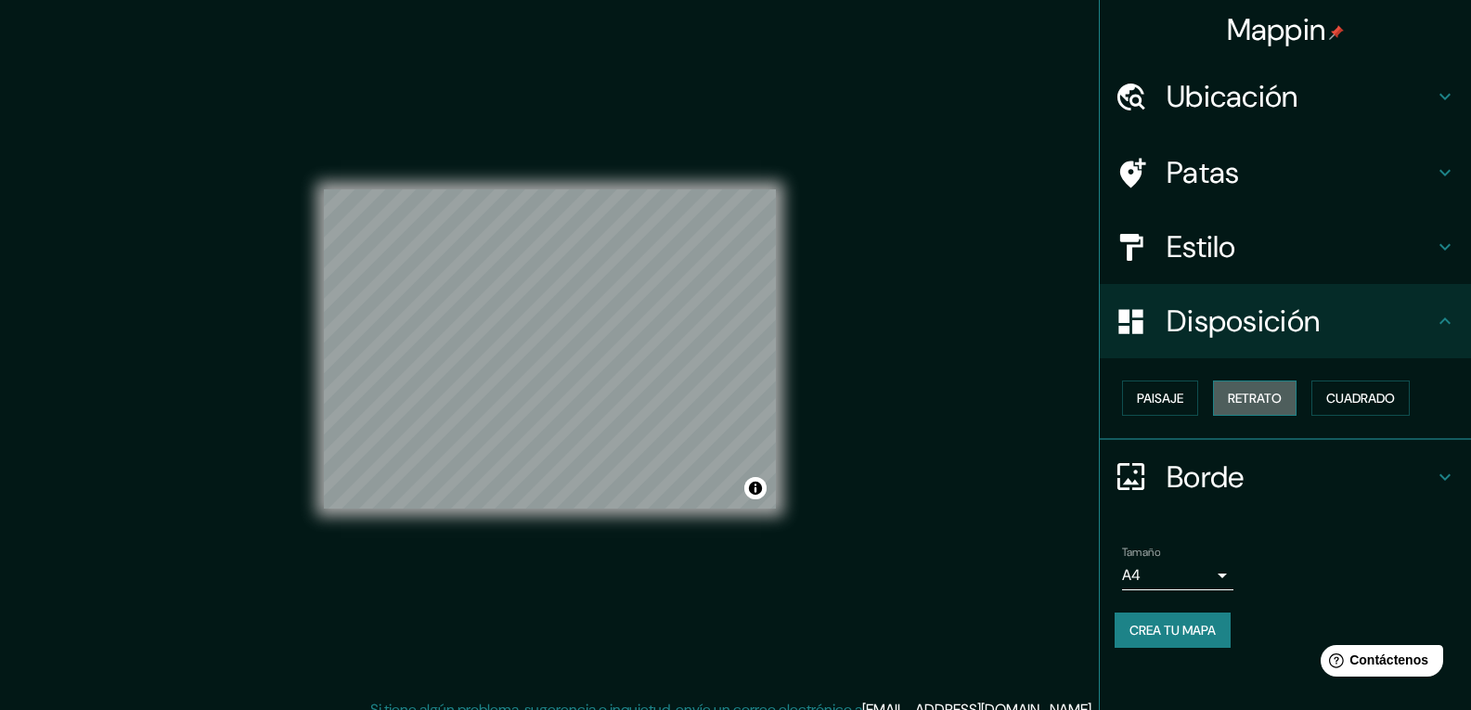
click at [1253, 389] on font "Retrato" at bounding box center [1255, 398] width 54 height 24
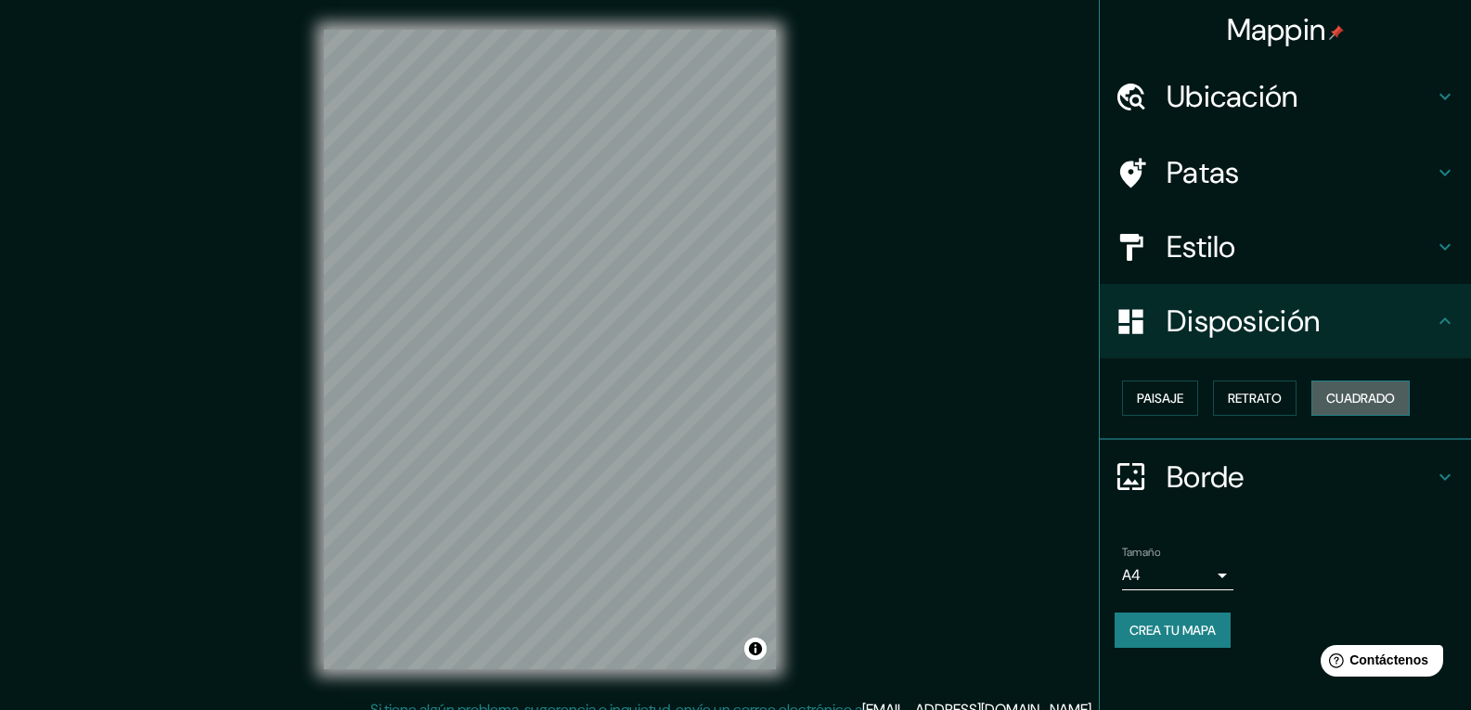
click at [1367, 401] on font "Cuadrado" at bounding box center [1360, 398] width 69 height 17
